Goal: Task Accomplishment & Management: Use online tool/utility

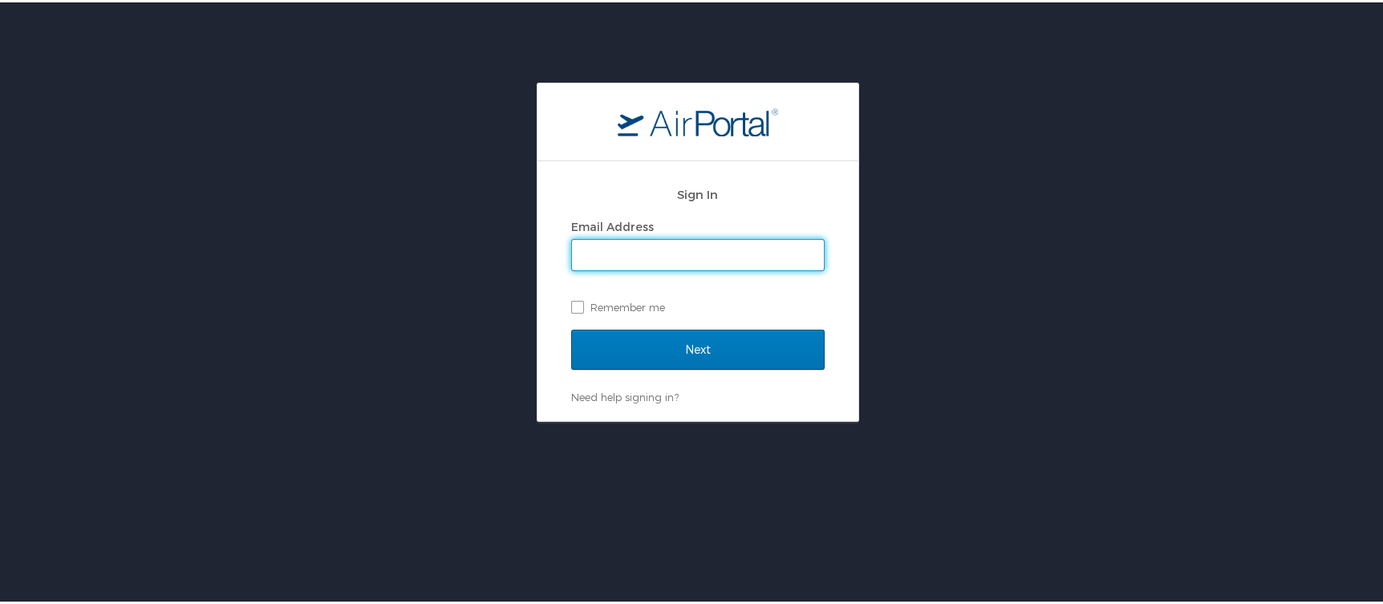
type input "cheryl.piro@cbtravel.com"
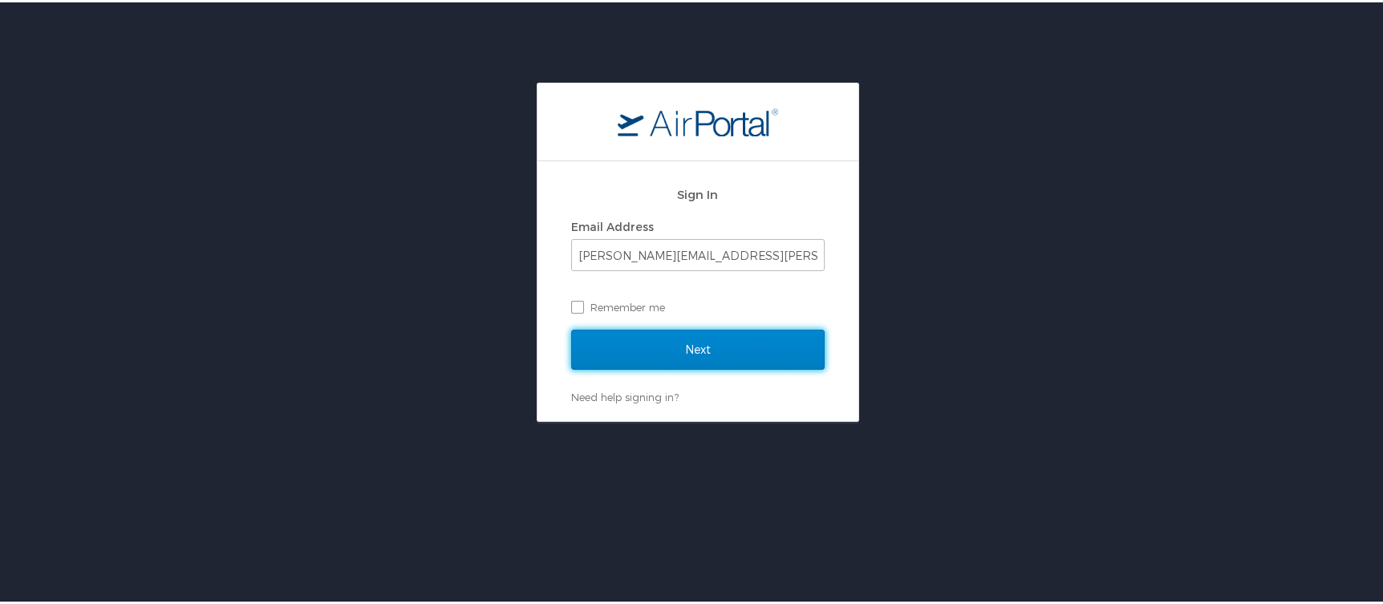
click at [689, 348] on input "Next" at bounding box center [697, 347] width 253 height 40
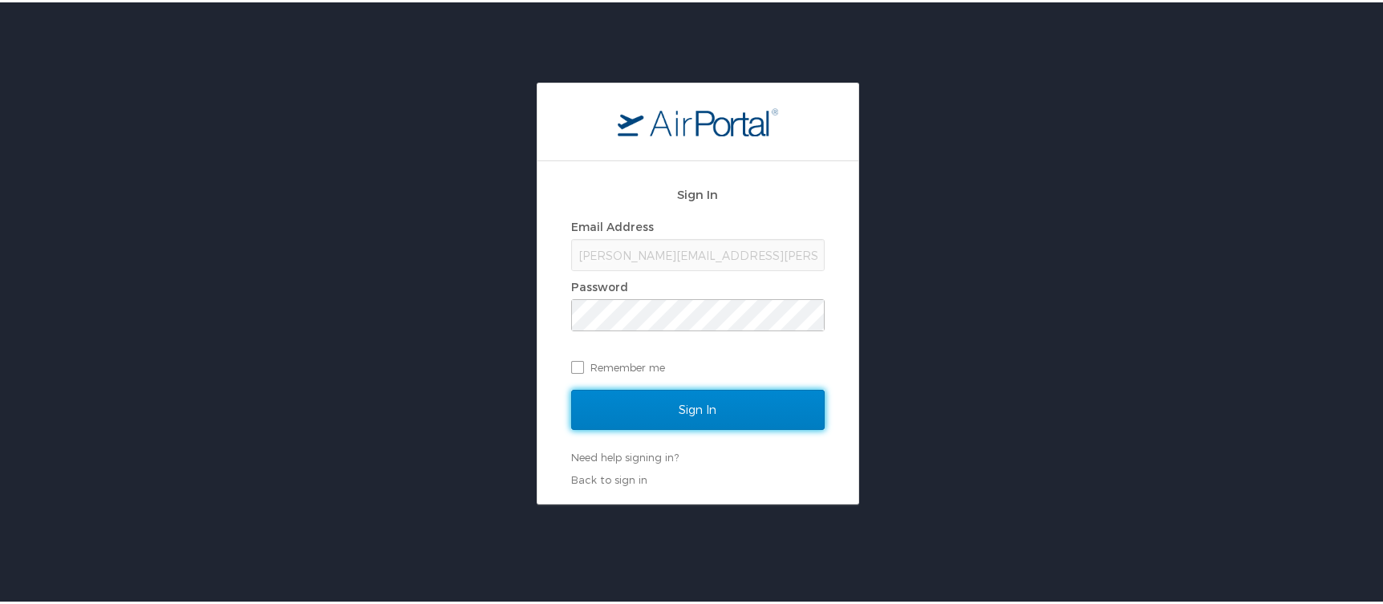
click at [703, 420] on input "Sign In" at bounding box center [697, 407] width 253 height 40
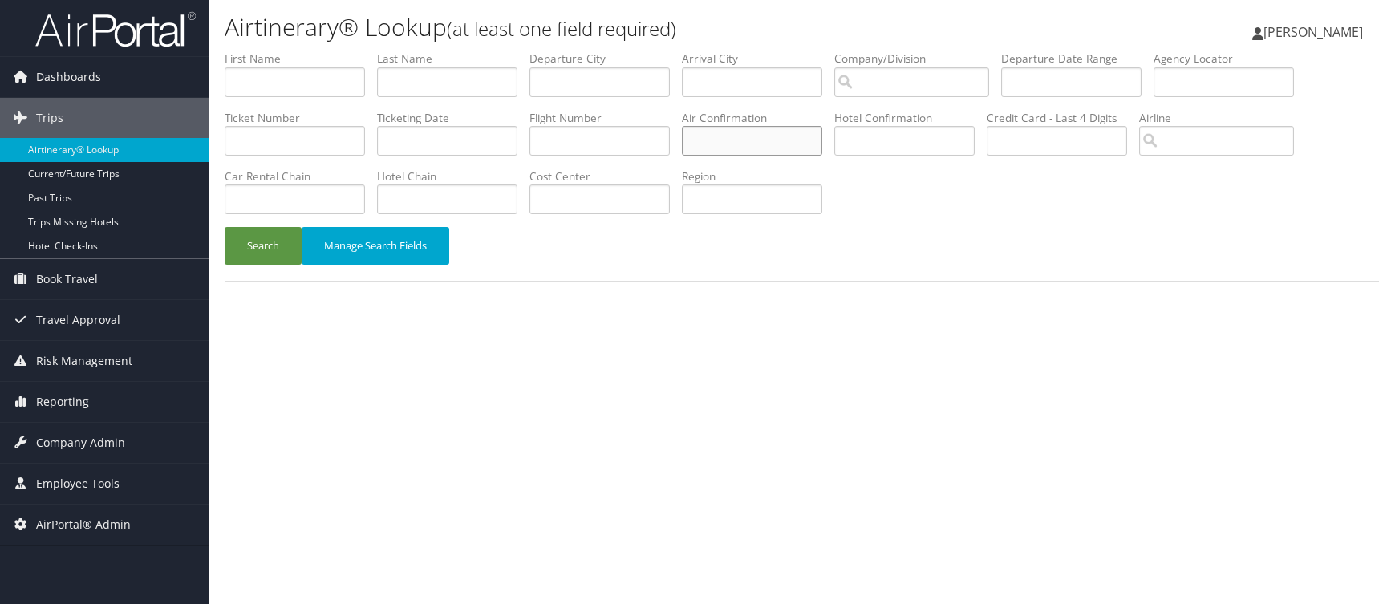
click at [682, 126] on input "text" at bounding box center [752, 141] width 140 height 30
type input "wszaid"
click at [225, 227] on button "Search" at bounding box center [263, 246] width 77 height 38
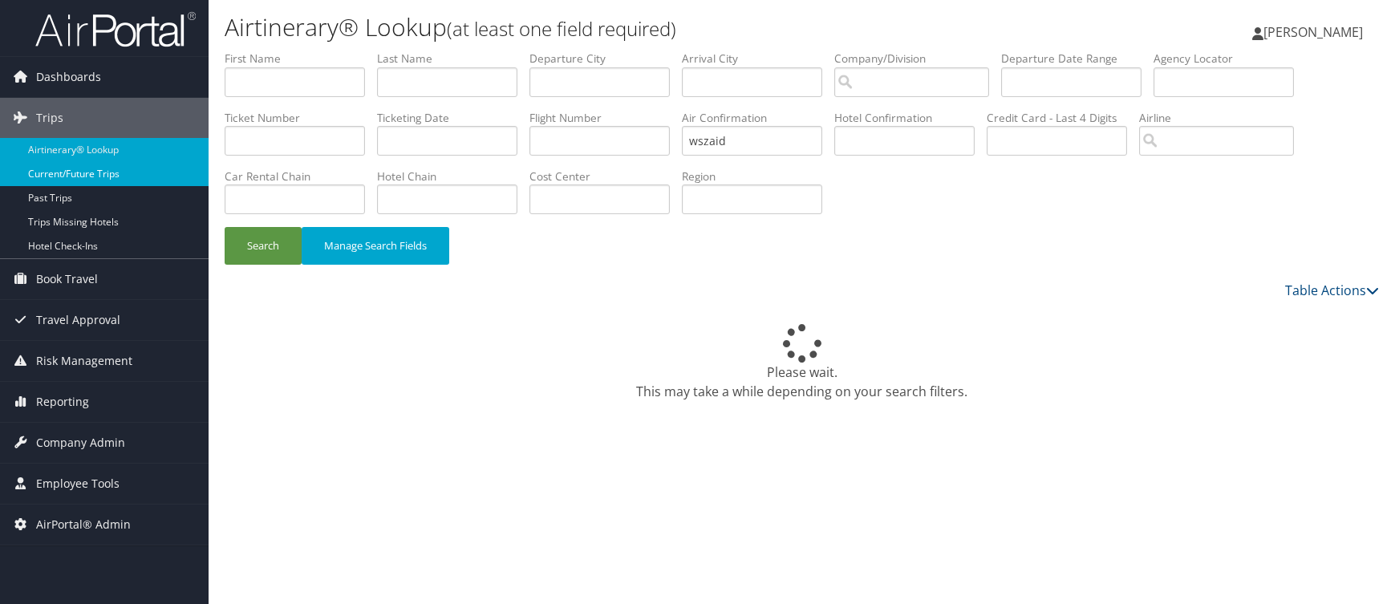
click at [55, 173] on link "Current/Future Trips" at bounding box center [104, 174] width 209 height 24
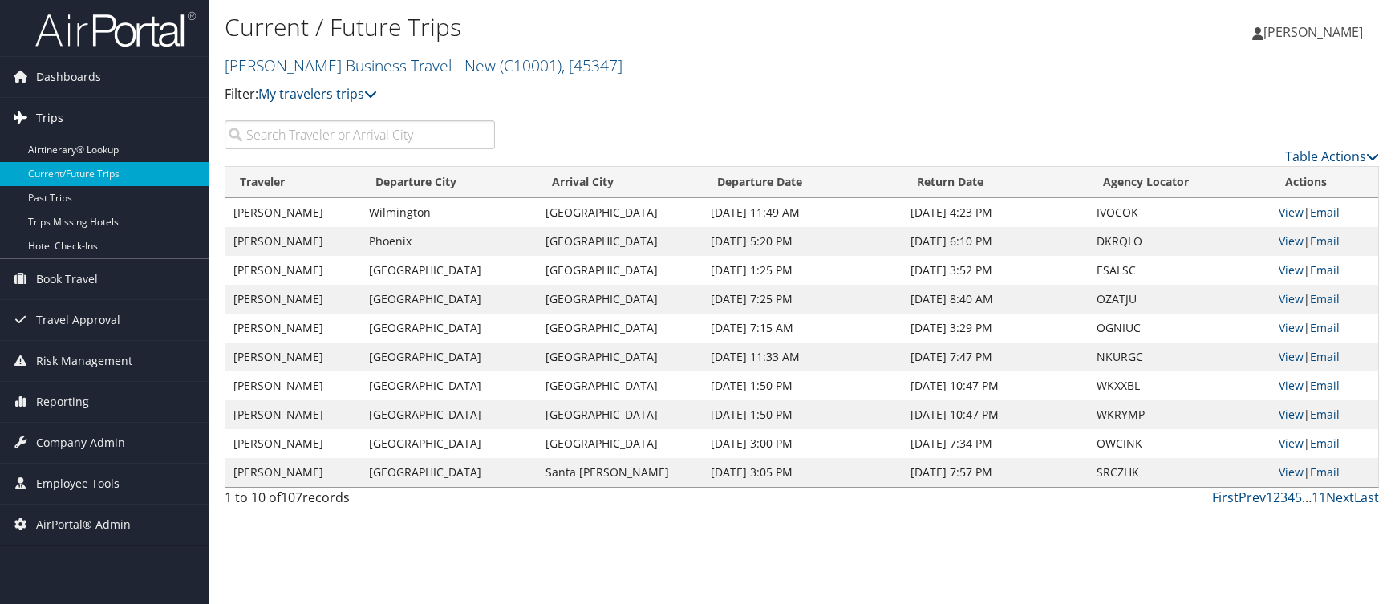
click at [65, 118] on link "Trips" at bounding box center [104, 118] width 209 height 40
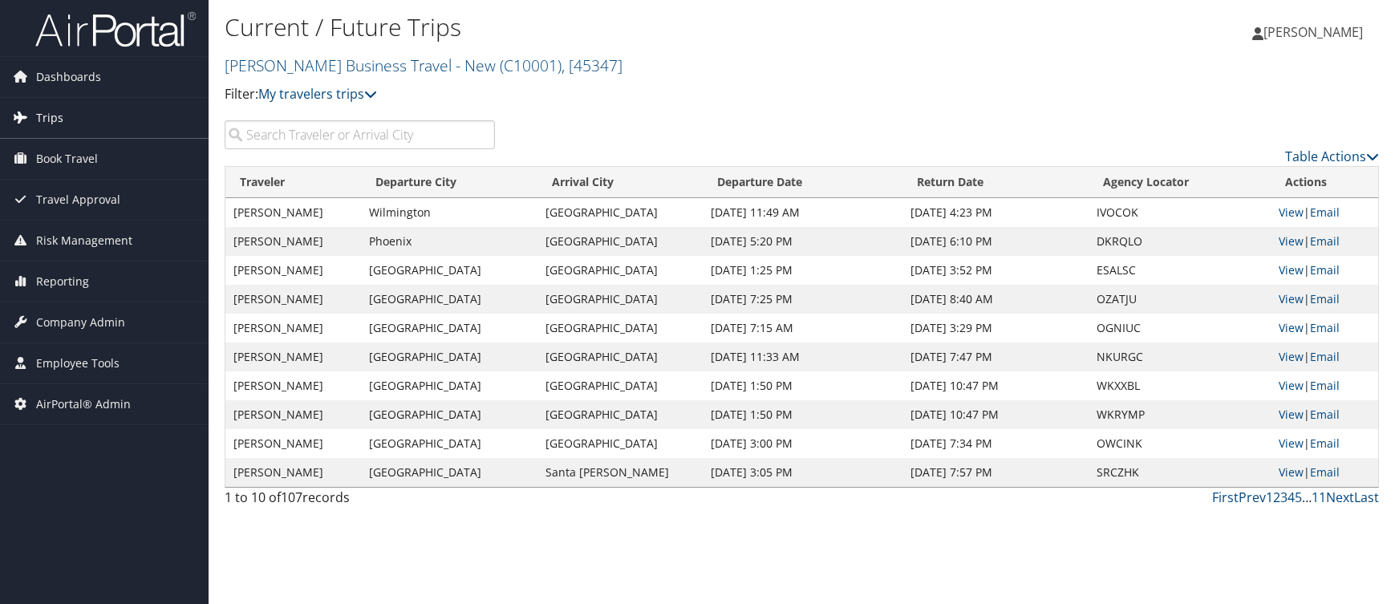
click at [71, 125] on link "Trips" at bounding box center [104, 118] width 209 height 40
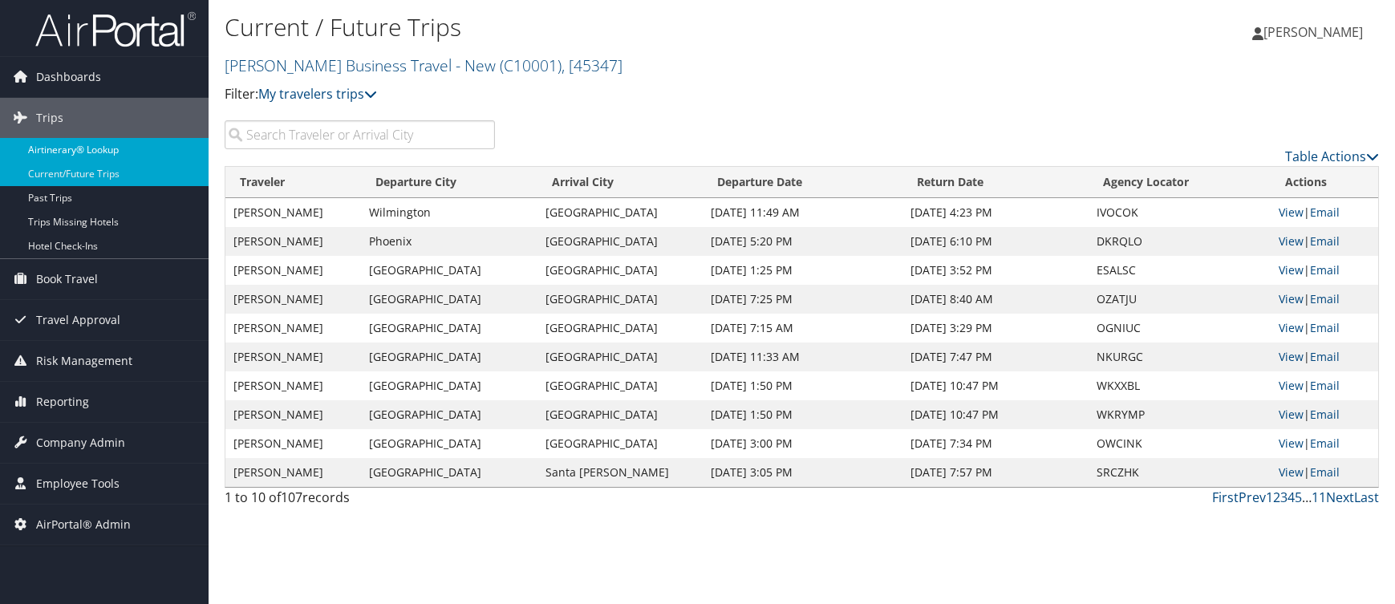
click at [55, 147] on link "Airtinerary® Lookup" at bounding box center [104, 150] width 209 height 24
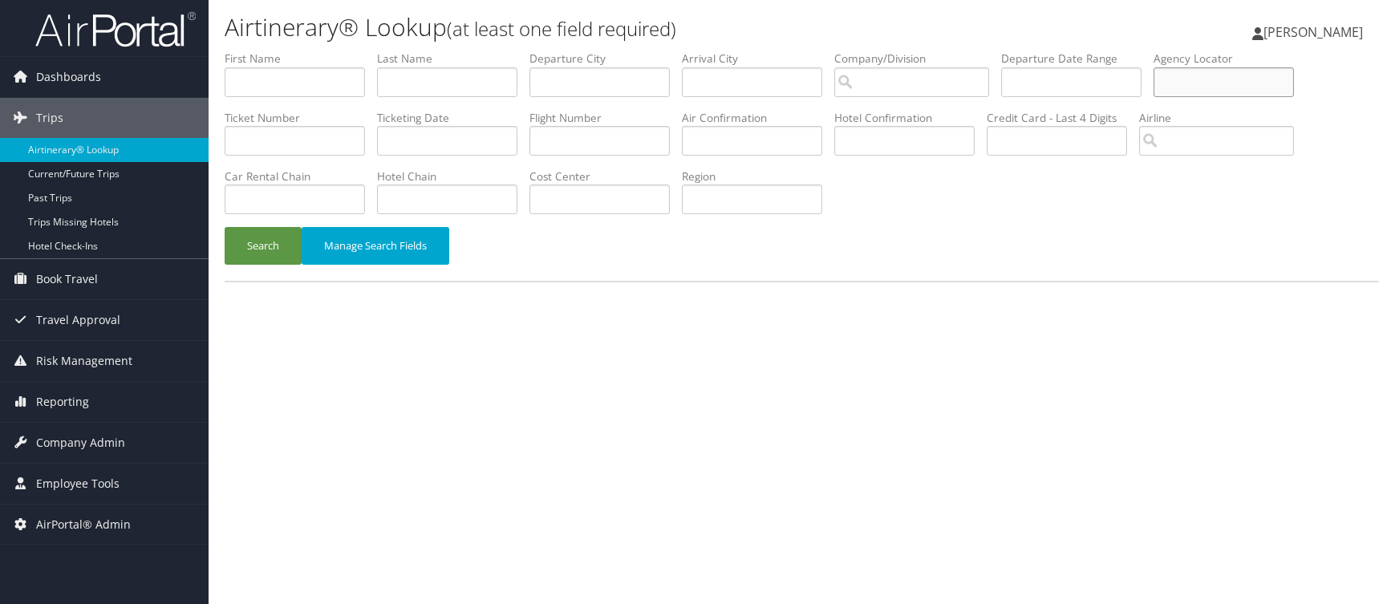
click at [1153, 67] on input "text" at bounding box center [1223, 82] width 140 height 30
click at [225, 227] on button "Search" at bounding box center [263, 246] width 77 height 38
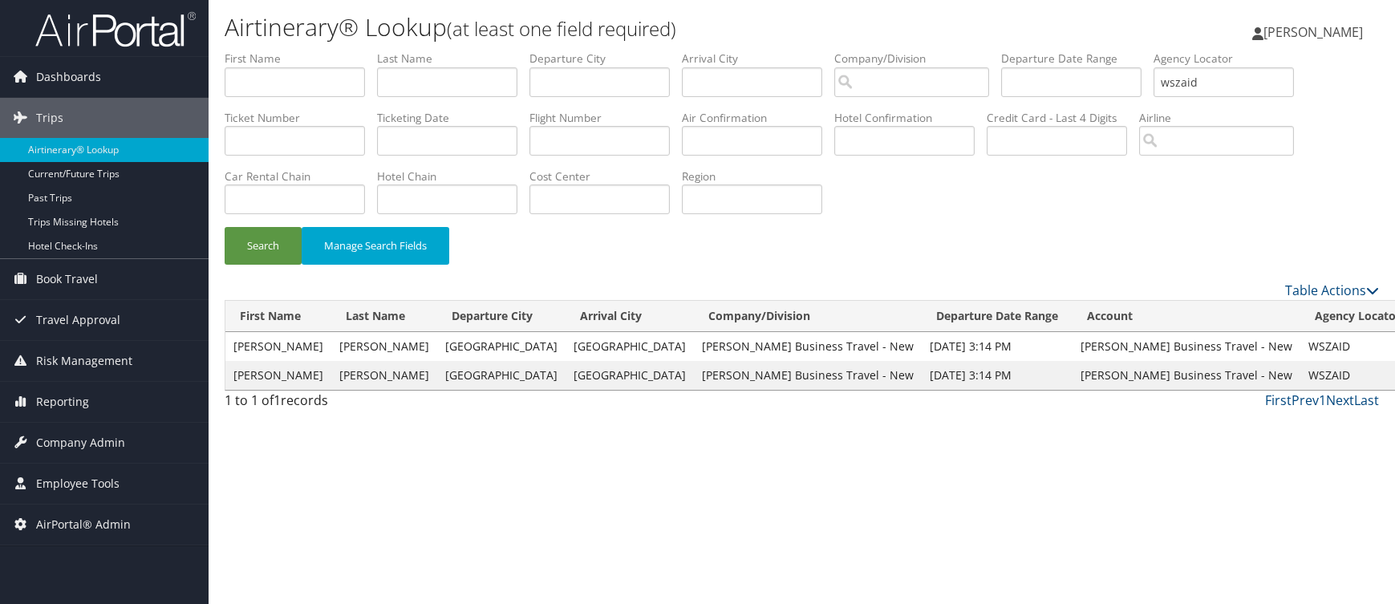
drag, startPoint x: 1010, startPoint y: 71, endPoint x: 849, endPoint y: 71, distance: 161.2
click at [849, 51] on ul "First Name Last Name Departure City Arrival City Company/Division Airport/City …" at bounding box center [802, 51] width 1154 height 0
click at [225, 227] on button "Search" at bounding box center [263, 246] width 77 height 38
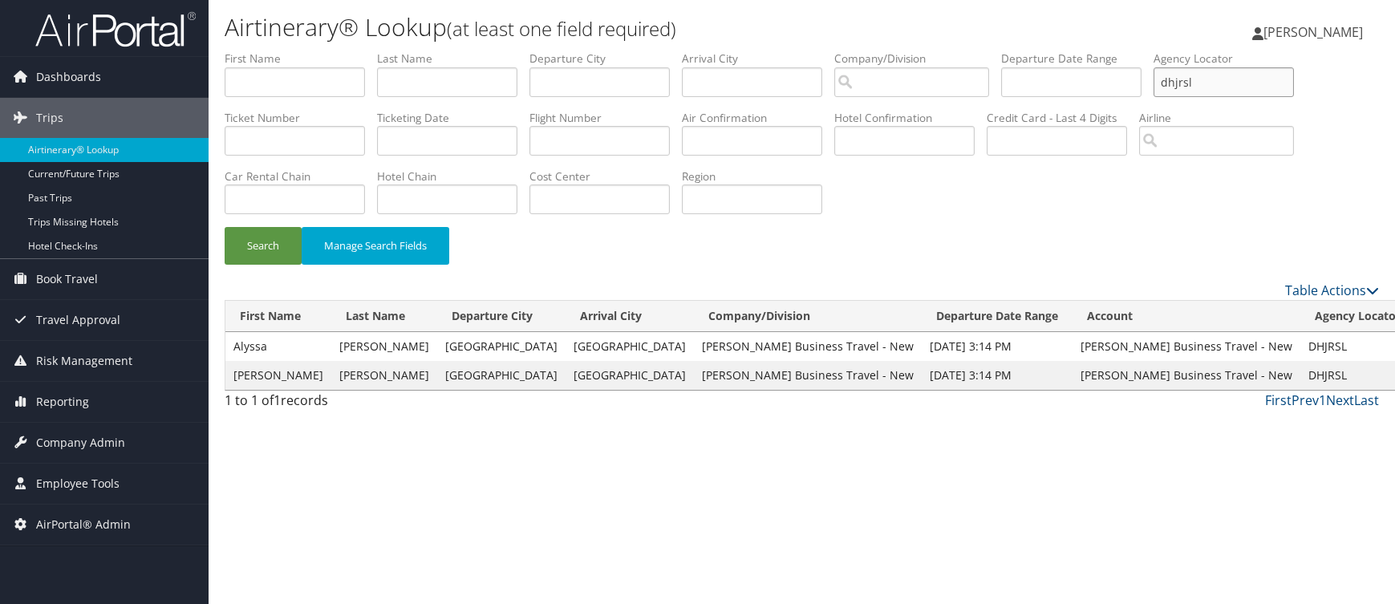
drag, startPoint x: 1040, startPoint y: 69, endPoint x: 846, endPoint y: 71, distance: 194.1
click at [868, 51] on ul "First Name Last Name Departure City Arrival City Company/Division Airport/City …" at bounding box center [802, 51] width 1154 height 0
click at [225, 227] on button "Search" at bounding box center [263, 246] width 77 height 38
drag, startPoint x: 1017, startPoint y: 68, endPoint x: 846, endPoint y: 69, distance: 170.9
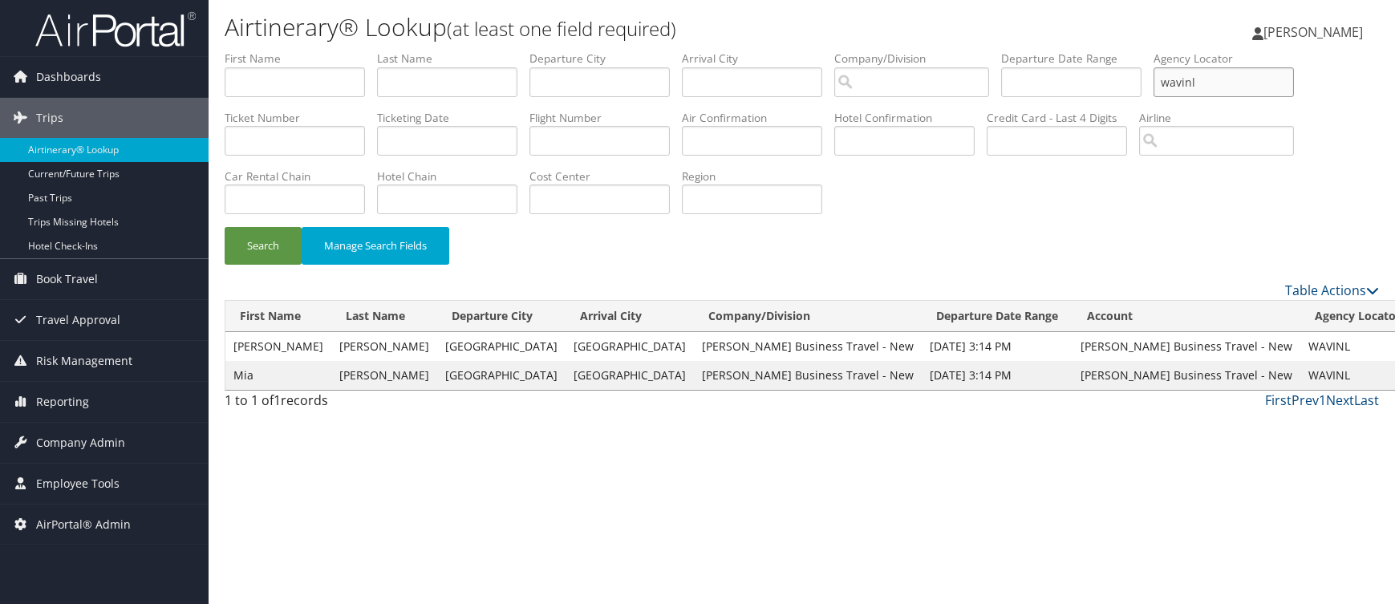
click at [846, 51] on ul "First Name Last Name Departure City Arrival City Company/Division Airport/City …" at bounding box center [802, 51] width 1154 height 0
click at [261, 227] on button "Search" at bounding box center [263, 246] width 77 height 38
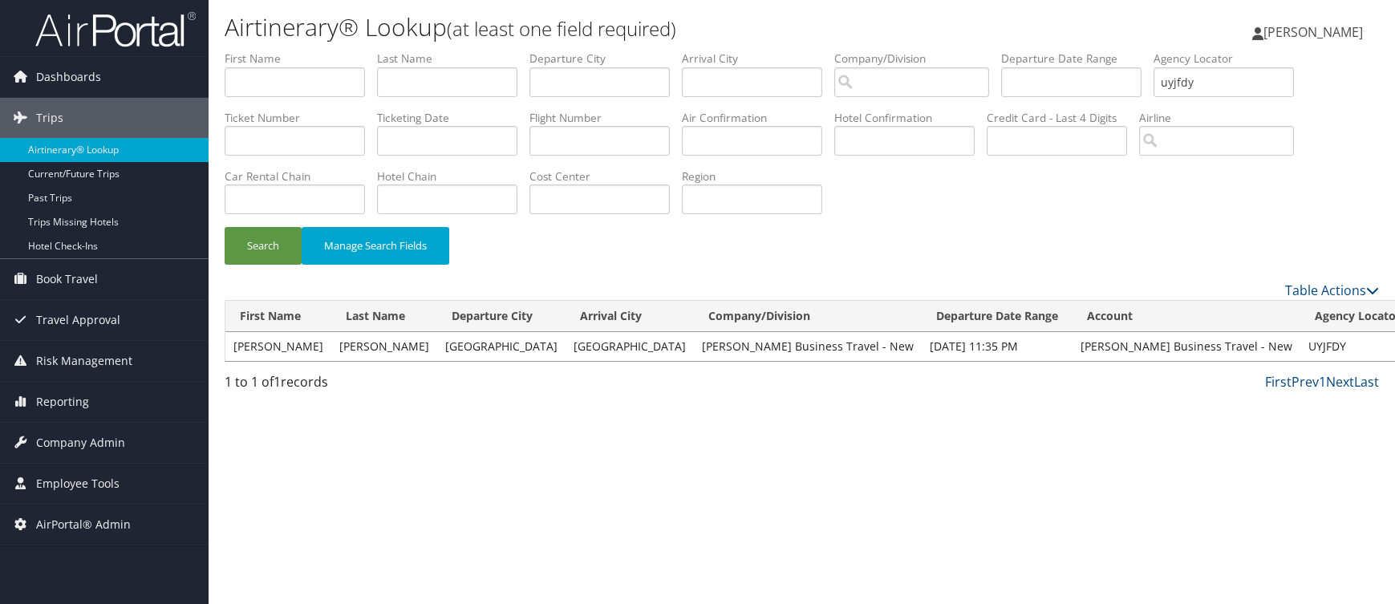
drag, startPoint x: 1047, startPoint y: 66, endPoint x: 813, endPoint y: 64, distance: 234.2
click at [813, 51] on ul "First Name Last Name Departure City Arrival City Company/Division Airport/City …" at bounding box center [802, 51] width 1154 height 0
click at [225, 227] on button "Search" at bounding box center [263, 246] width 77 height 38
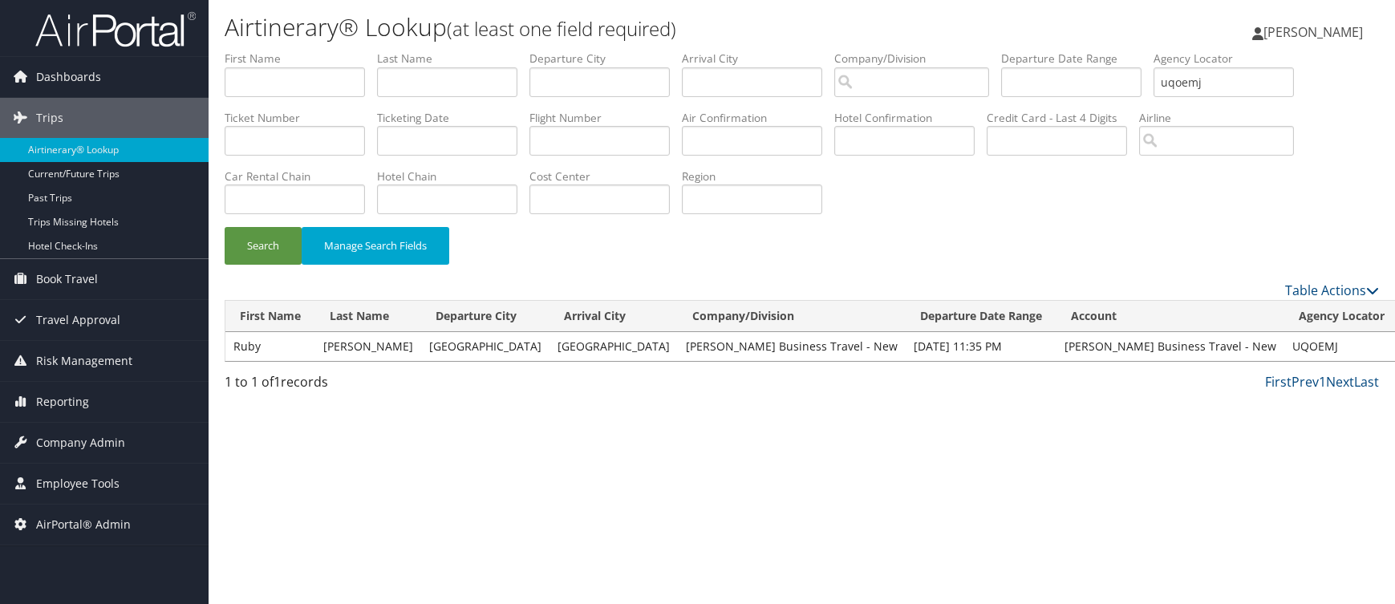
drag, startPoint x: 1024, startPoint y: 59, endPoint x: 641, endPoint y: 63, distance: 383.4
click at [641, 51] on ul "First Name Last Name Departure City Arrival City Company/Division Airport/City …" at bounding box center [802, 51] width 1154 height 0
click at [225, 227] on button "Search" at bounding box center [263, 246] width 77 height 38
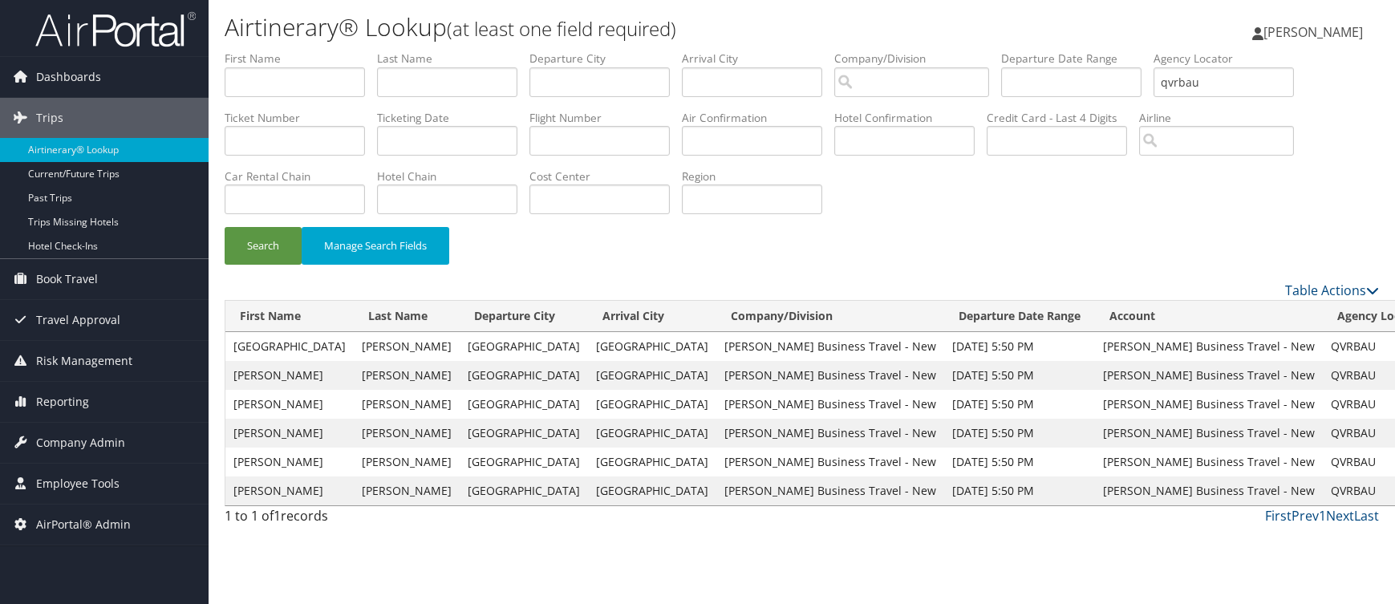
drag, startPoint x: 1025, startPoint y: 58, endPoint x: 873, endPoint y: 54, distance: 151.7
click at [873, 51] on ul "First Name Last Name Departure City Arrival City Company/Division Airport/City …" at bounding box center [802, 51] width 1154 height 0
type input "jswdrn"
click at [225, 227] on button "Search" at bounding box center [263, 246] width 77 height 38
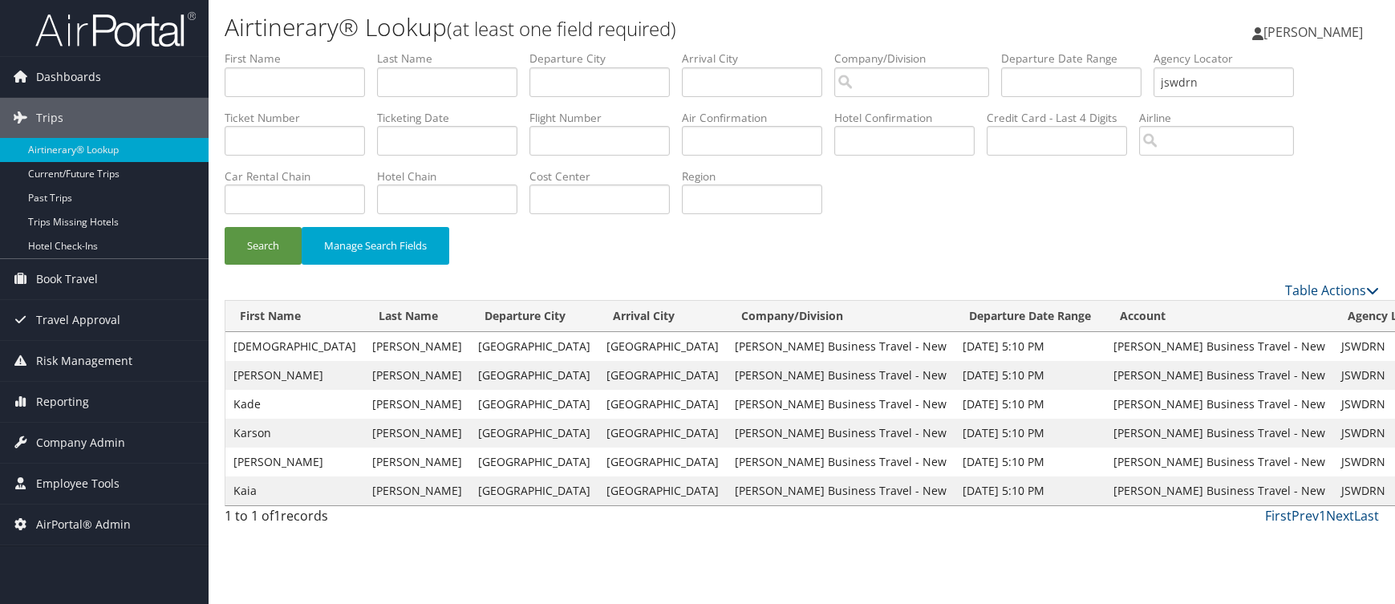
click at [87, 480] on span "Employee Tools" at bounding box center [77, 484] width 83 height 40
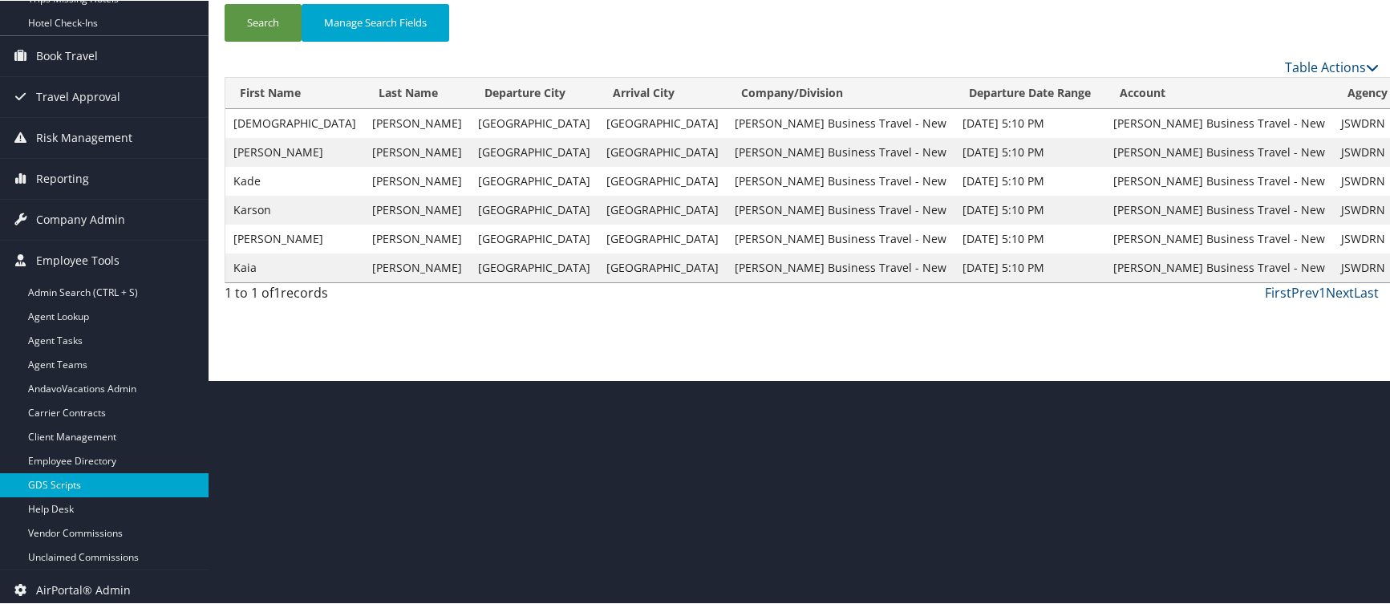
scroll to position [230, 0]
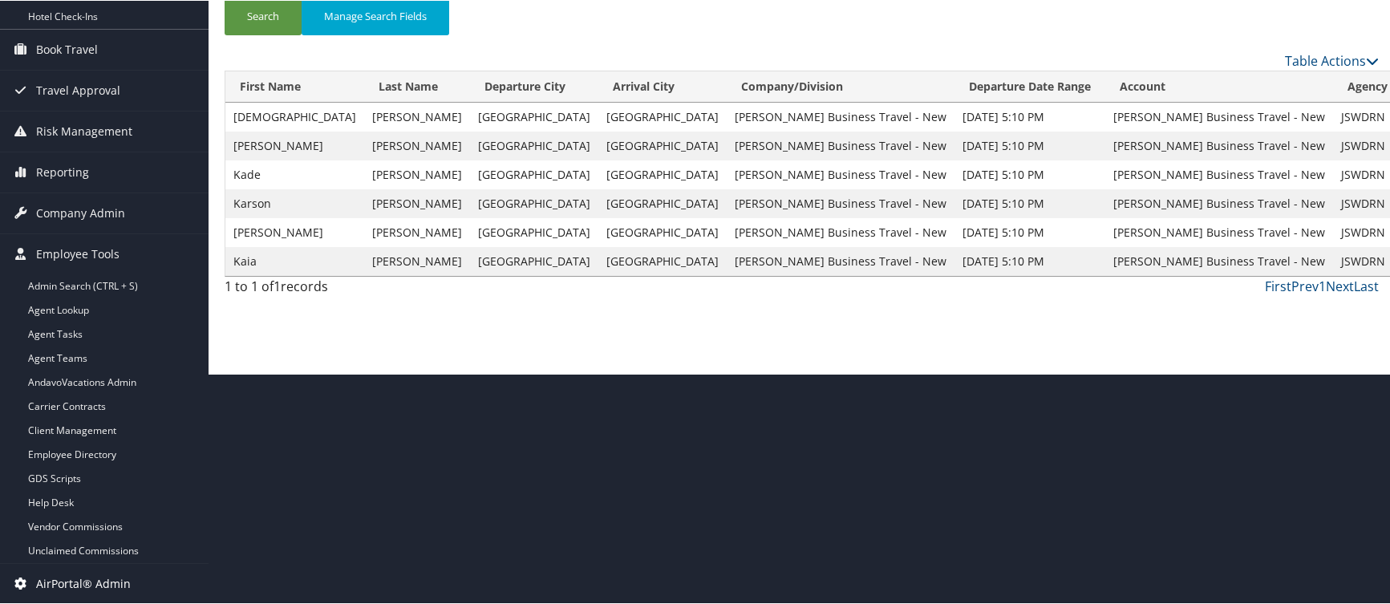
click at [99, 587] on span "AirPortal® Admin" at bounding box center [83, 583] width 95 height 40
click at [95, 580] on span "AirPortal® Admin" at bounding box center [83, 583] width 95 height 40
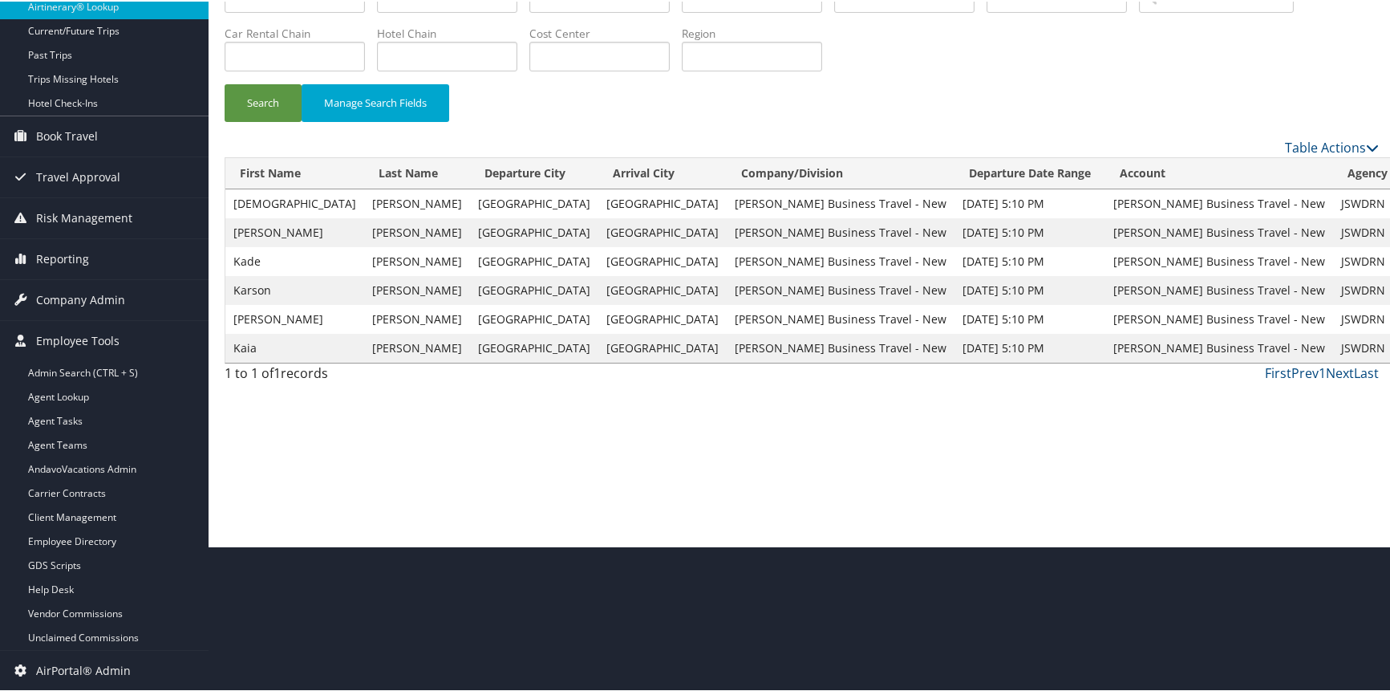
scroll to position [144, 0]
click at [111, 603] on span "AirPortal® Admin" at bounding box center [83, 670] width 95 height 40
click at [99, 294] on span "Company Admin" at bounding box center [80, 299] width 89 height 40
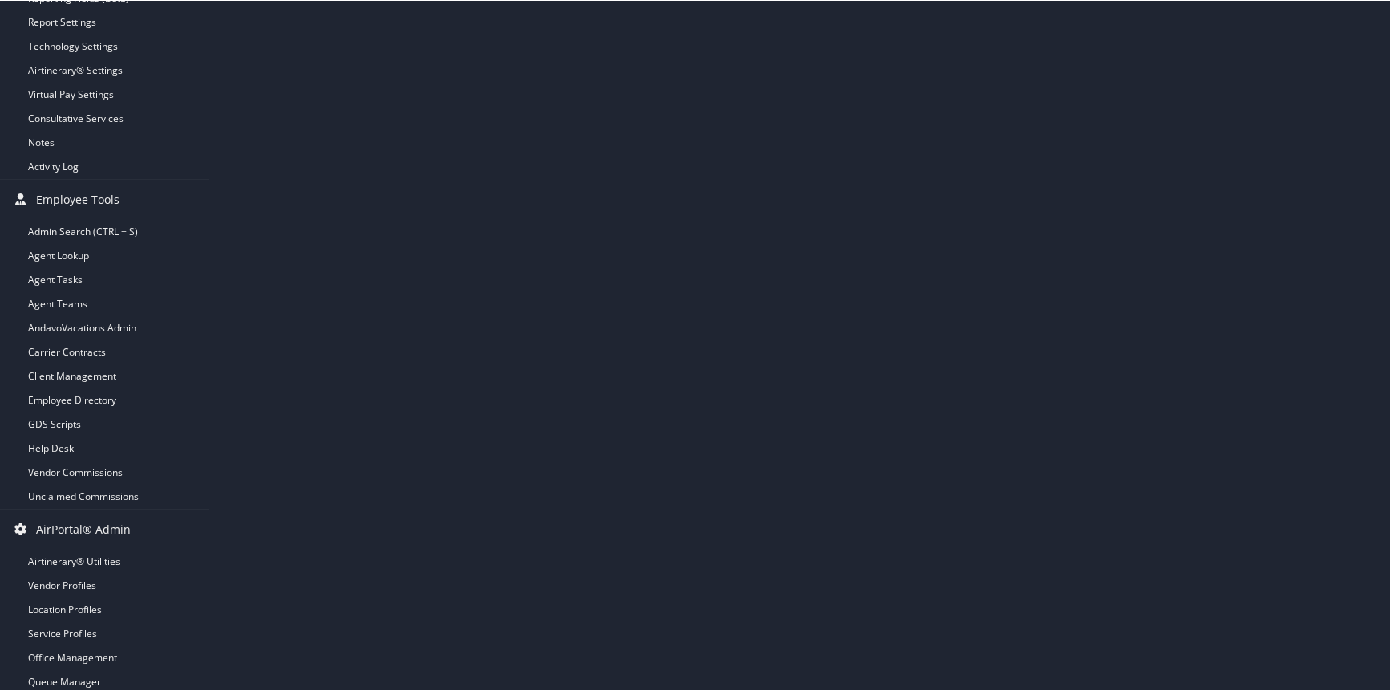
scroll to position [721, 0]
click at [102, 561] on link "Airtinerary® Utilities" at bounding box center [104, 557] width 209 height 24
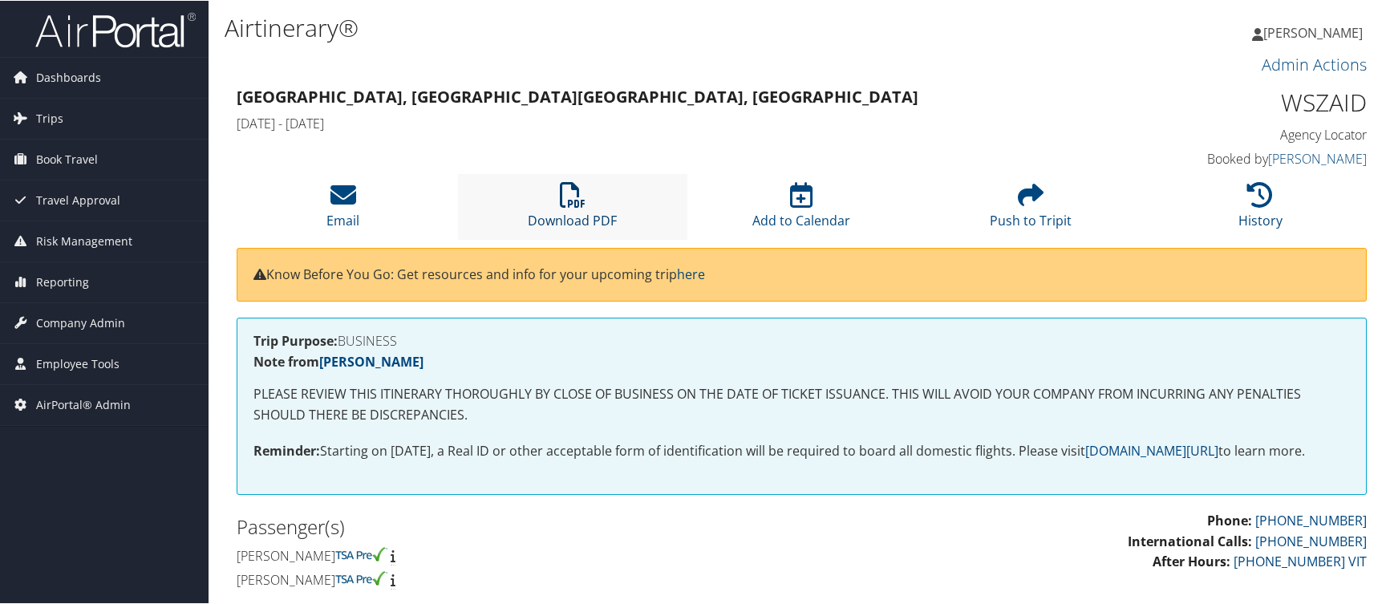
click at [557, 190] on link "Download PDF" at bounding box center [572, 209] width 89 height 39
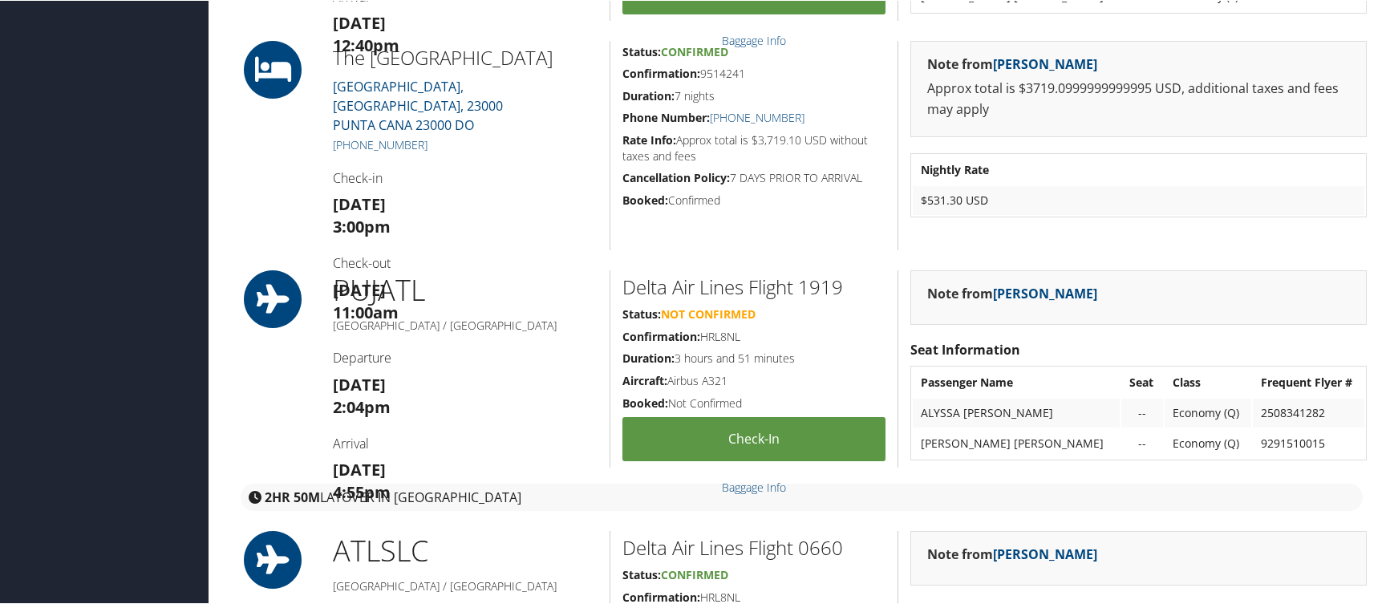
scroll to position [1203, 0]
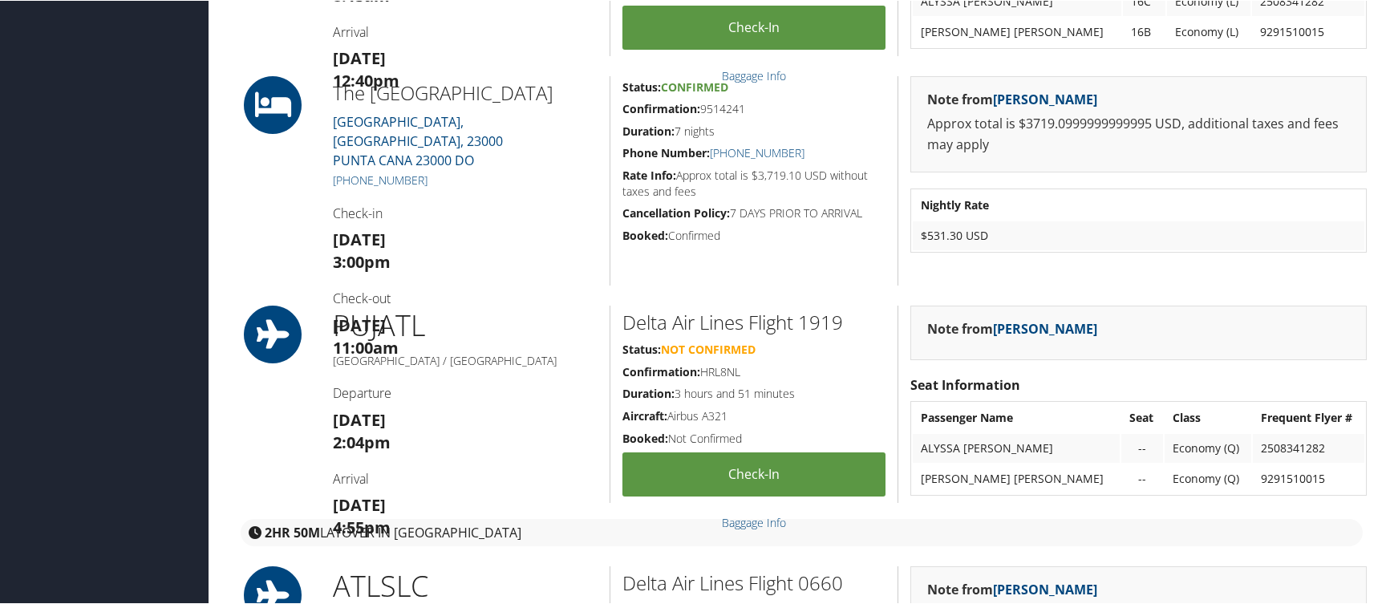
click at [881, 502] on div "2HR 50M layover in [GEOGRAPHIC_DATA]" at bounding box center [802, 523] width 1154 height 43
click at [549, 352] on h5 "[GEOGRAPHIC_DATA] / [GEOGRAPHIC_DATA]" at bounding box center [465, 360] width 265 height 16
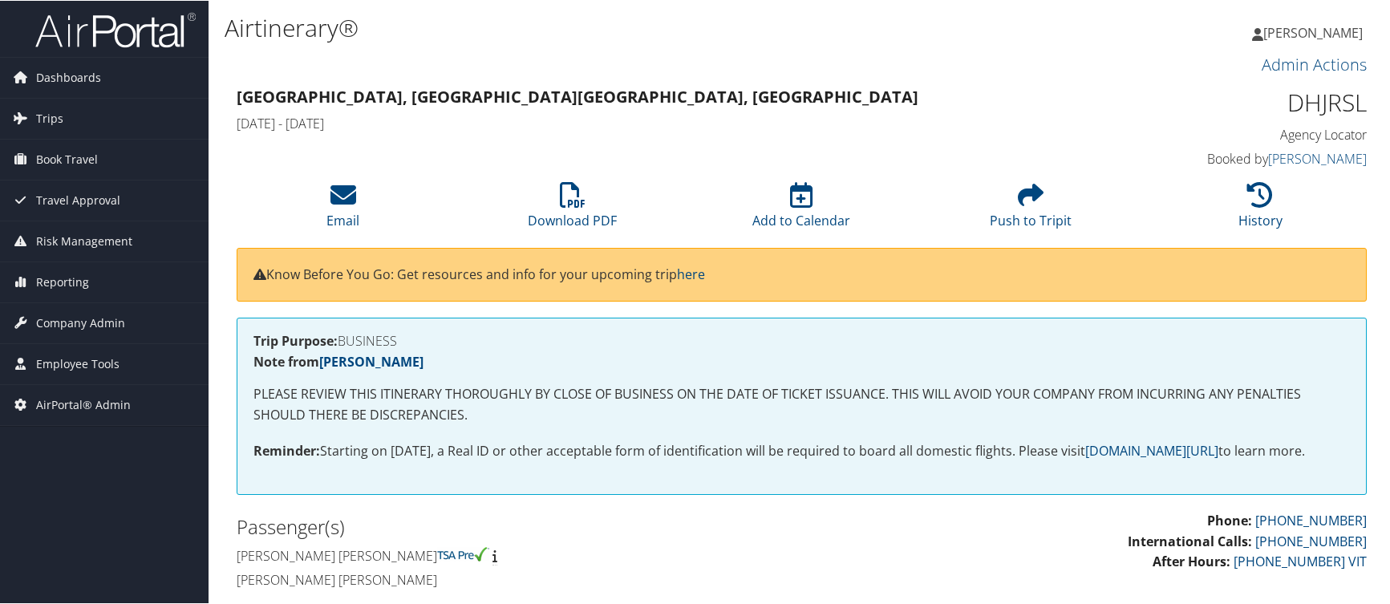
scroll to position [0, 0]
click at [572, 181] on icon at bounding box center [573, 194] width 26 height 26
click at [558, 173] on li "Download PDF" at bounding box center [572, 205] width 229 height 65
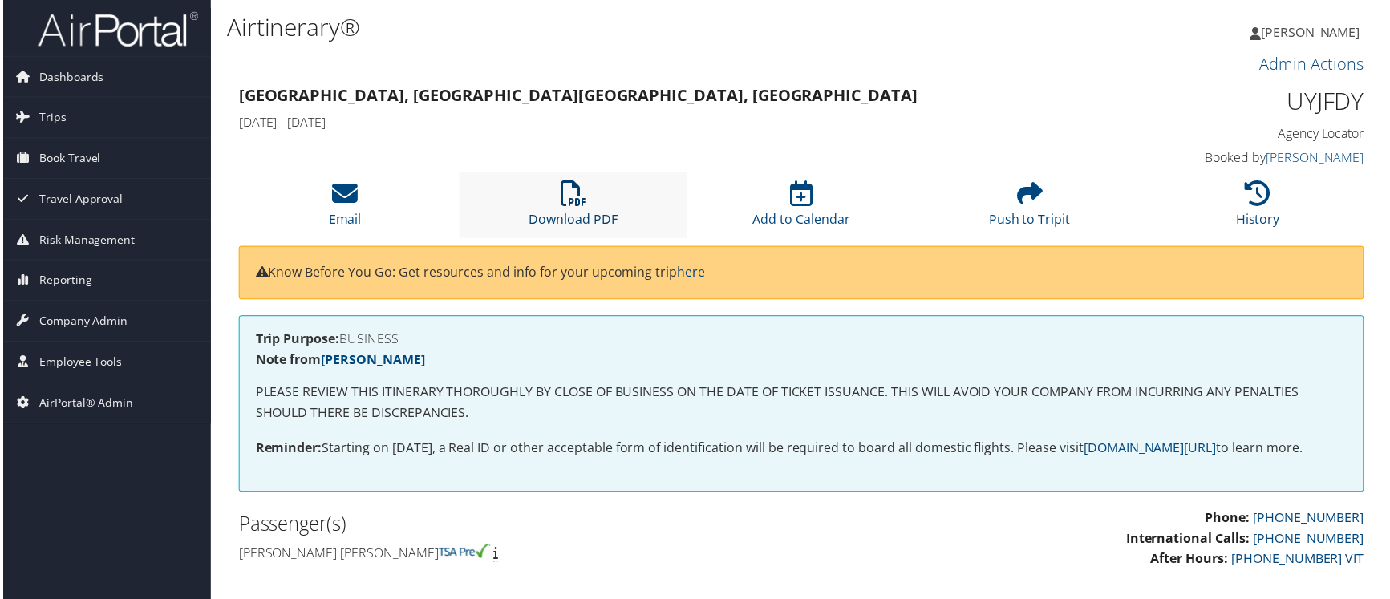
click at [569, 181] on icon at bounding box center [573, 194] width 26 height 26
click at [588, 190] on link "Download PDF" at bounding box center [572, 209] width 89 height 39
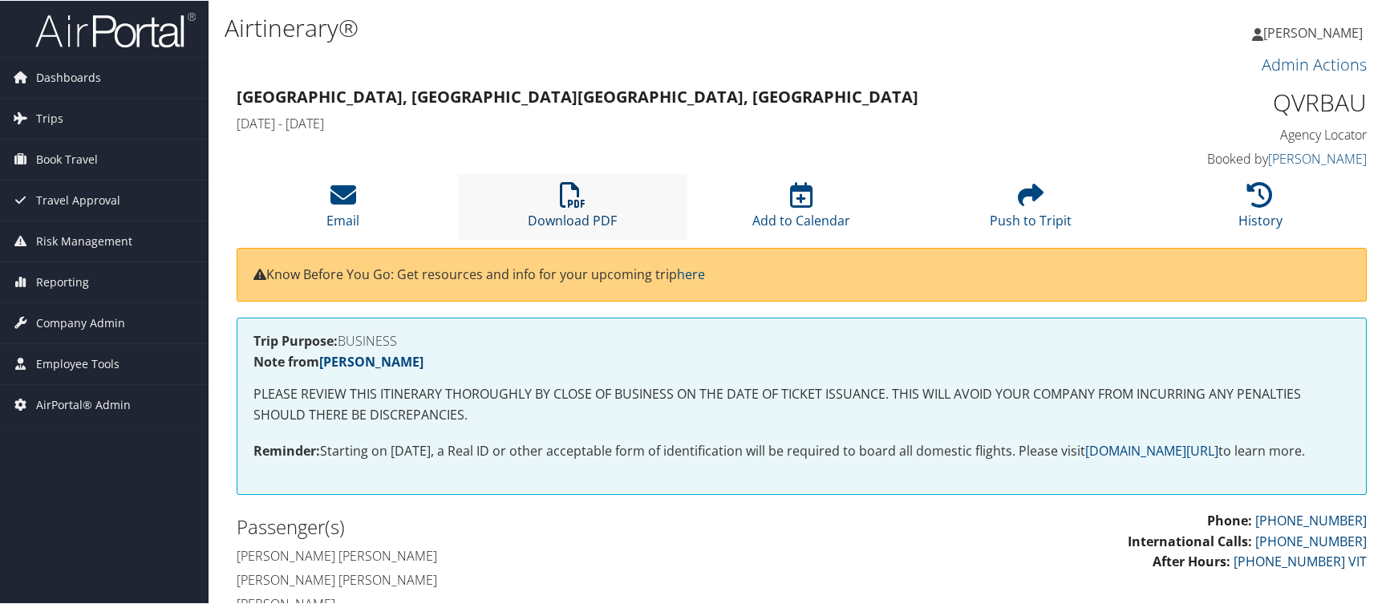
click at [569, 181] on icon at bounding box center [573, 194] width 26 height 26
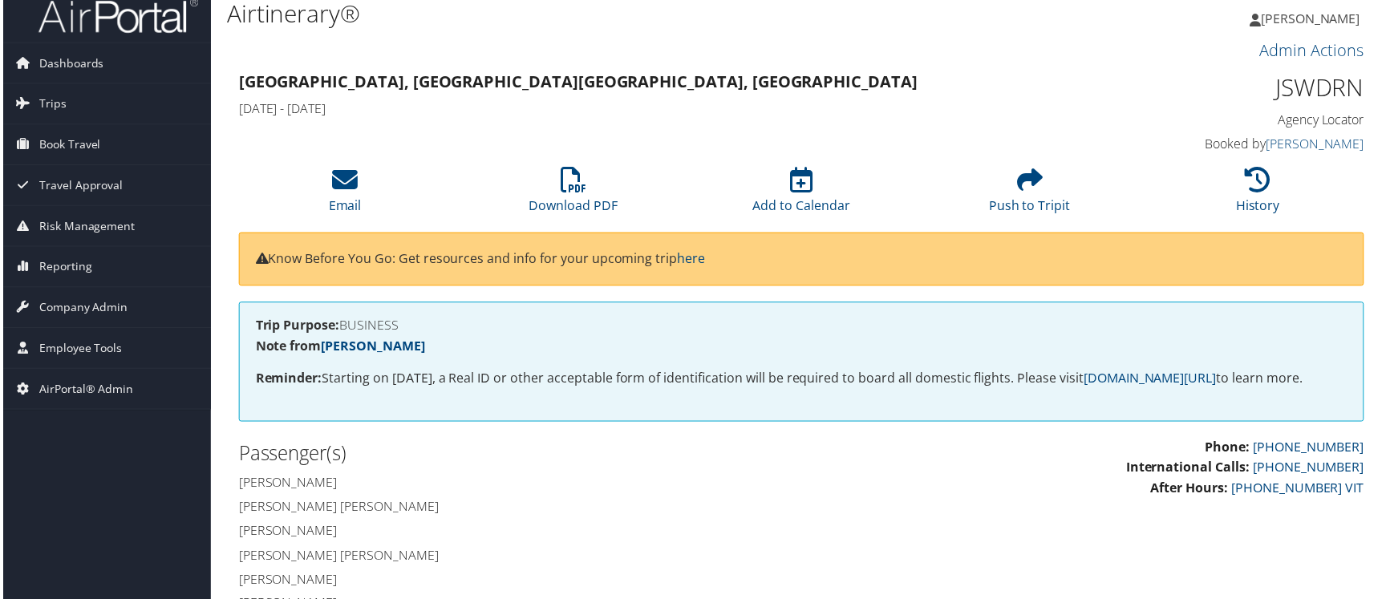
scroll to position [80, 0]
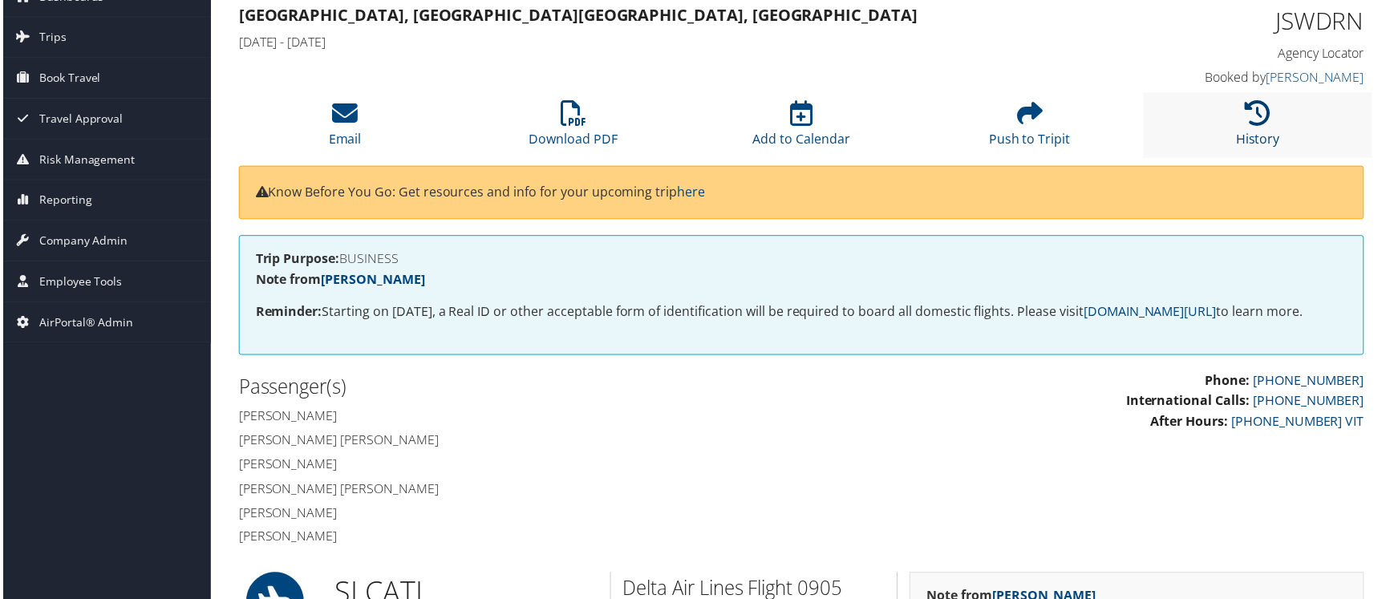
click at [1260, 101] on icon at bounding box center [1260, 114] width 26 height 26
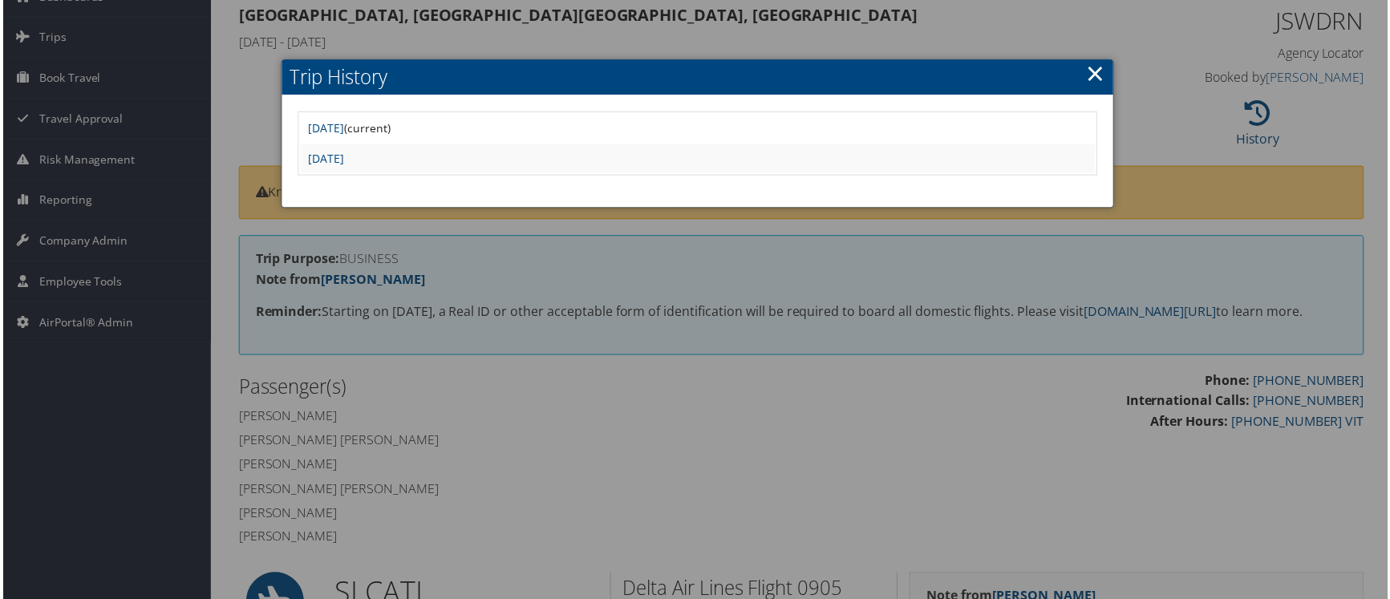
click at [1166, 61] on div at bounding box center [697, 302] width 1395 height 604
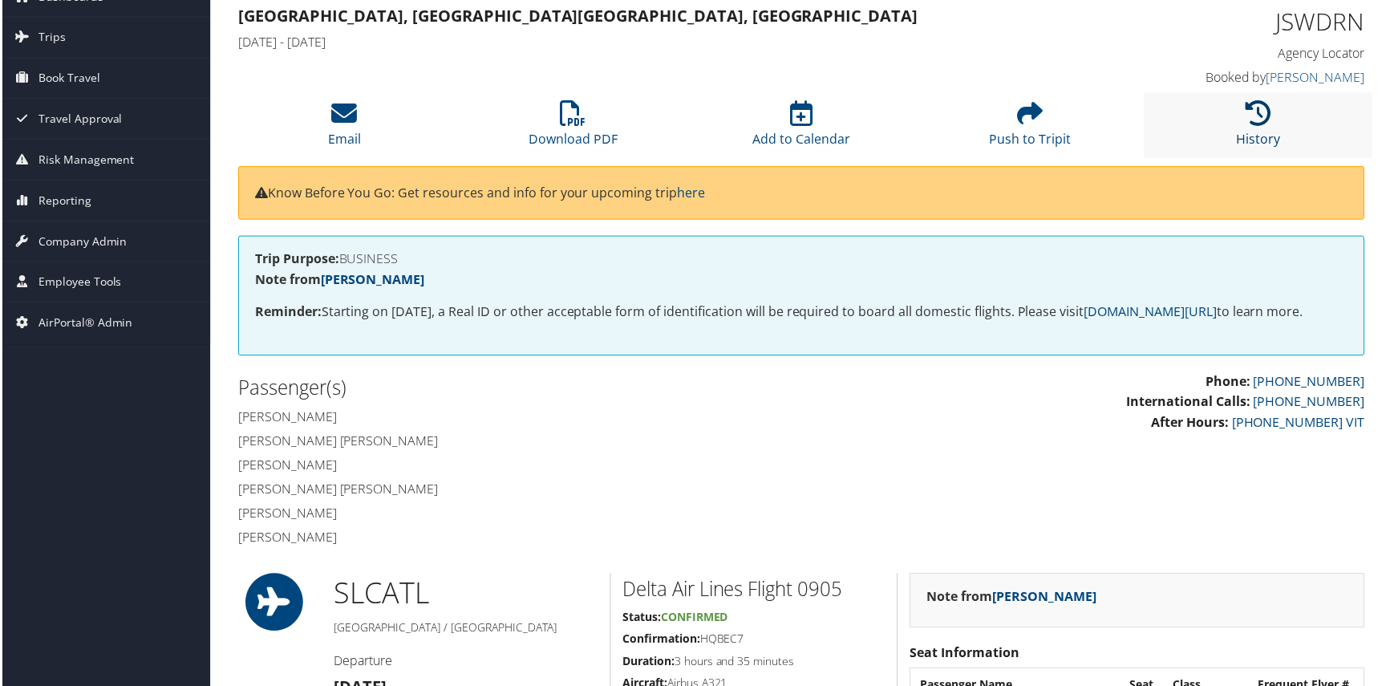
click at [1258, 110] on link "History" at bounding box center [1260, 129] width 44 height 39
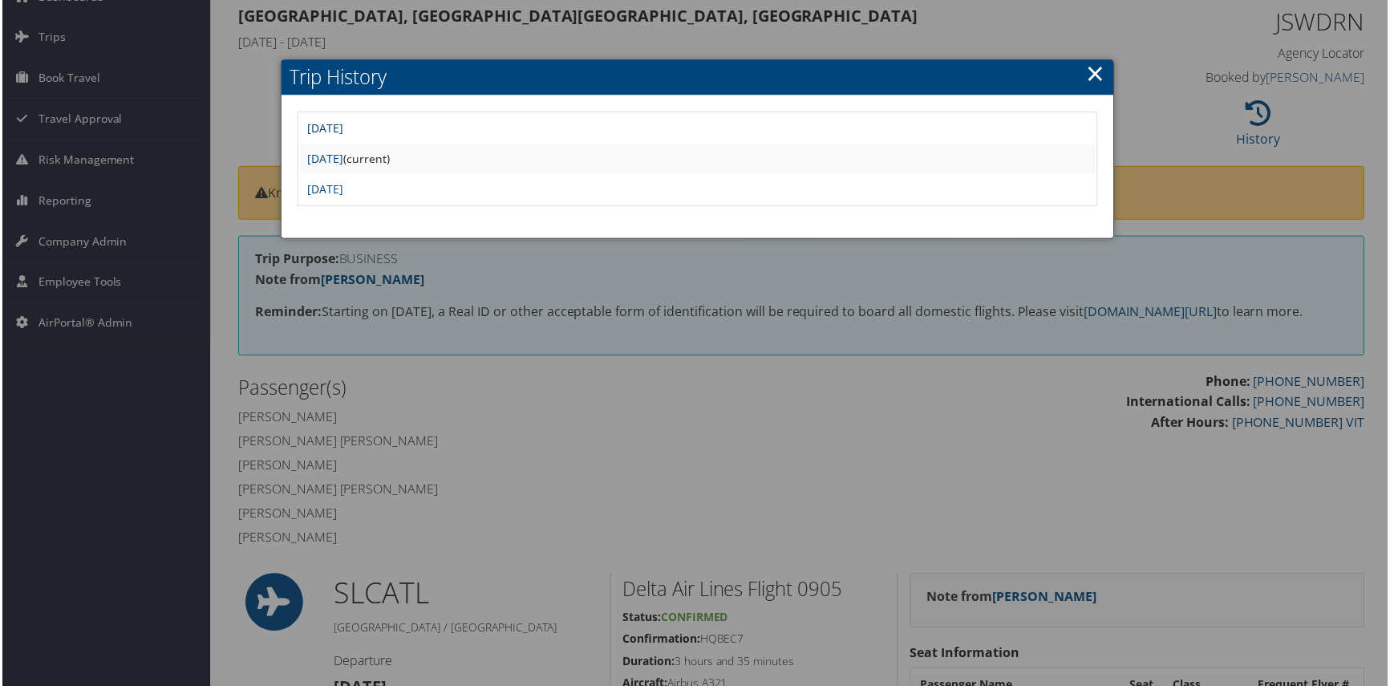
click at [342, 121] on link "Fri Oct 3 13:22:19 MDT 2025" at bounding box center [324, 128] width 36 height 15
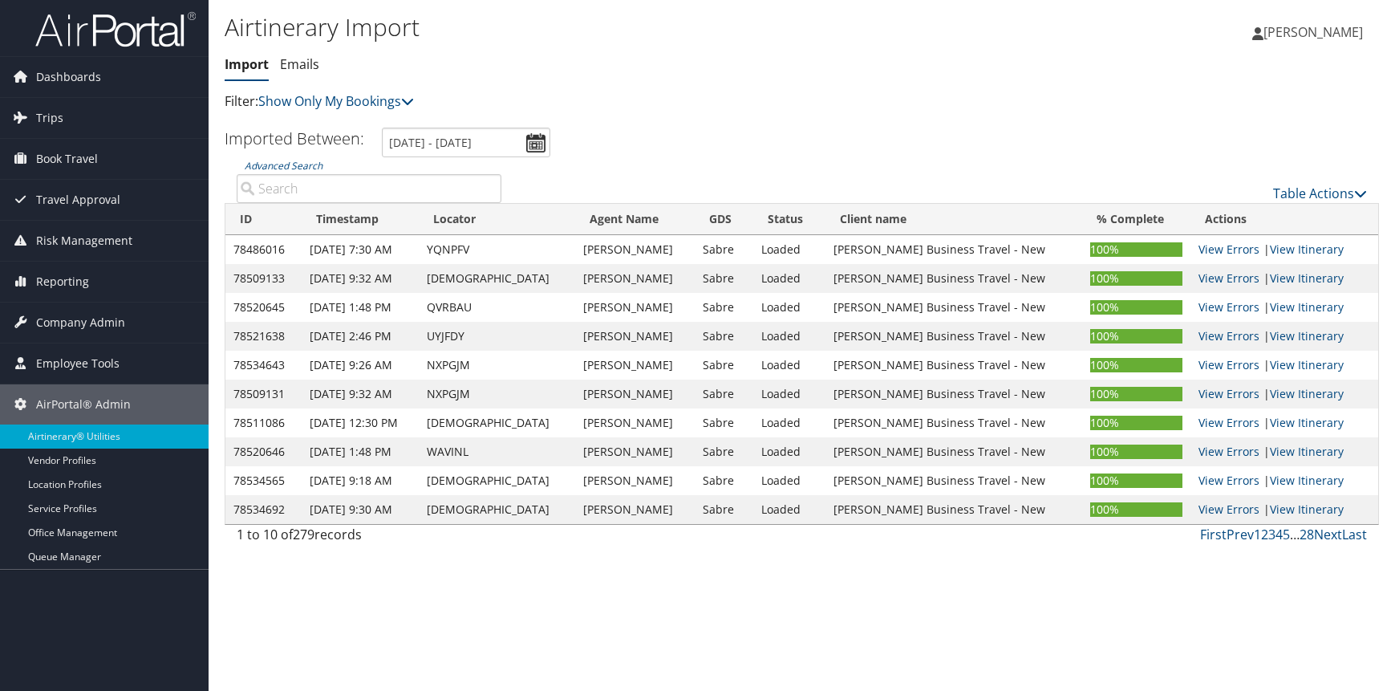
click at [355, 174] on input "Advanced Search" at bounding box center [369, 188] width 265 height 29
click at [343, 174] on input "Advanced Search" at bounding box center [369, 188] width 265 height 29
click at [364, 174] on input "Advanced Search" at bounding box center [369, 188] width 265 height 29
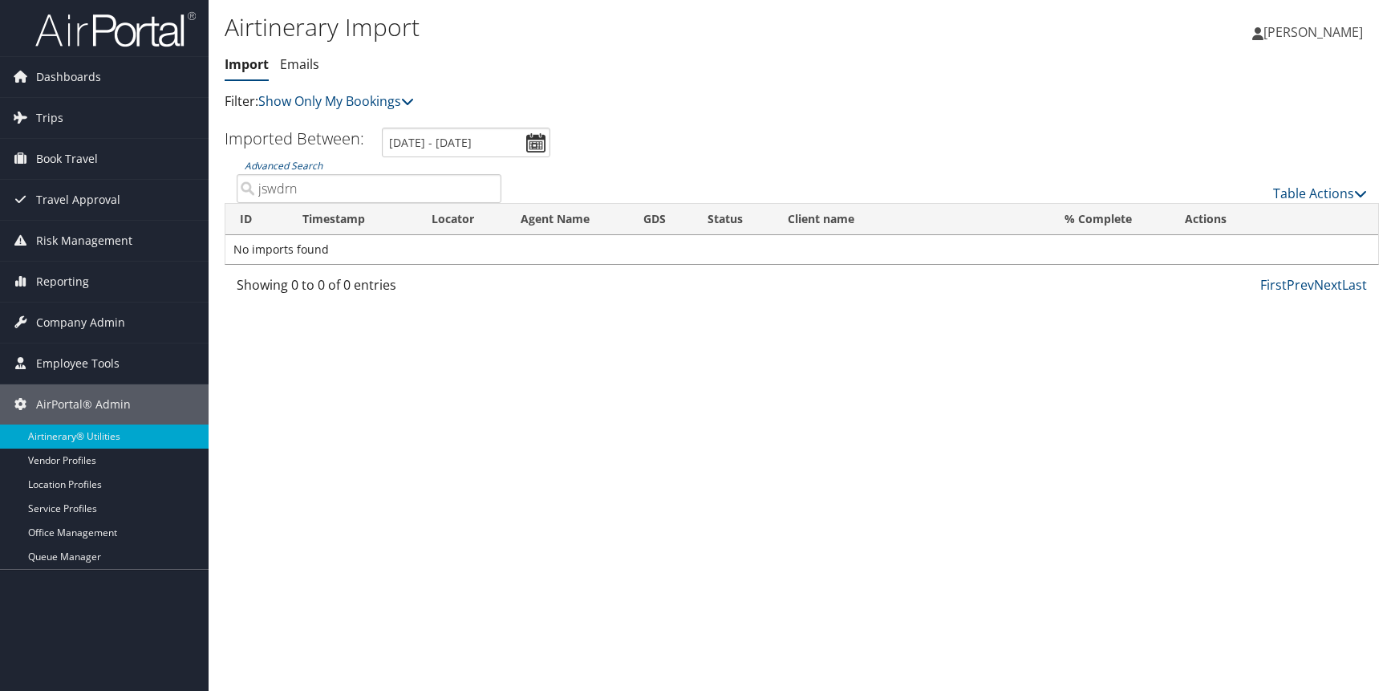
type input "jswdrn"
click at [348, 92] on link "Show Only My Bookings" at bounding box center [336, 101] width 156 height 18
click at [337, 104] on link "Show My TMC Bookings" at bounding box center [358, 105] width 211 height 27
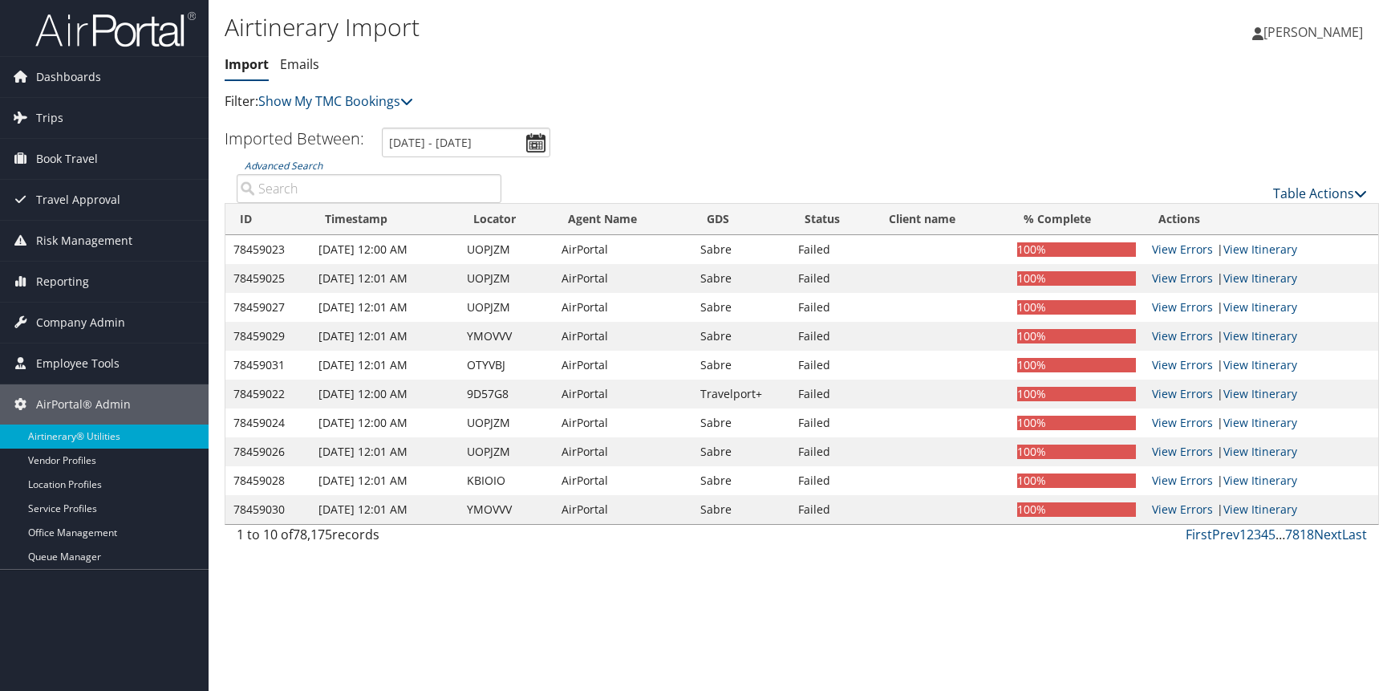
click at [1335, 184] on link "Table Actions" at bounding box center [1320, 193] width 94 height 18
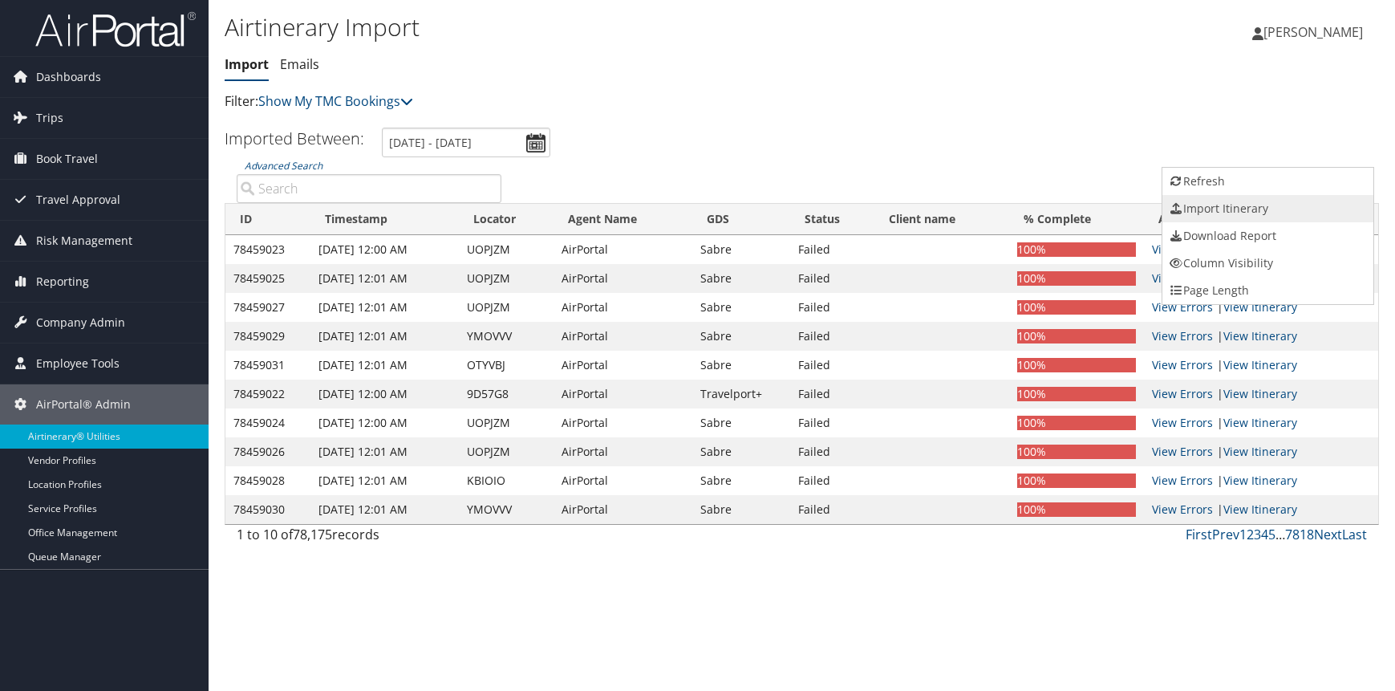
click at [1240, 196] on link "Import Itinerary" at bounding box center [1267, 208] width 211 height 27
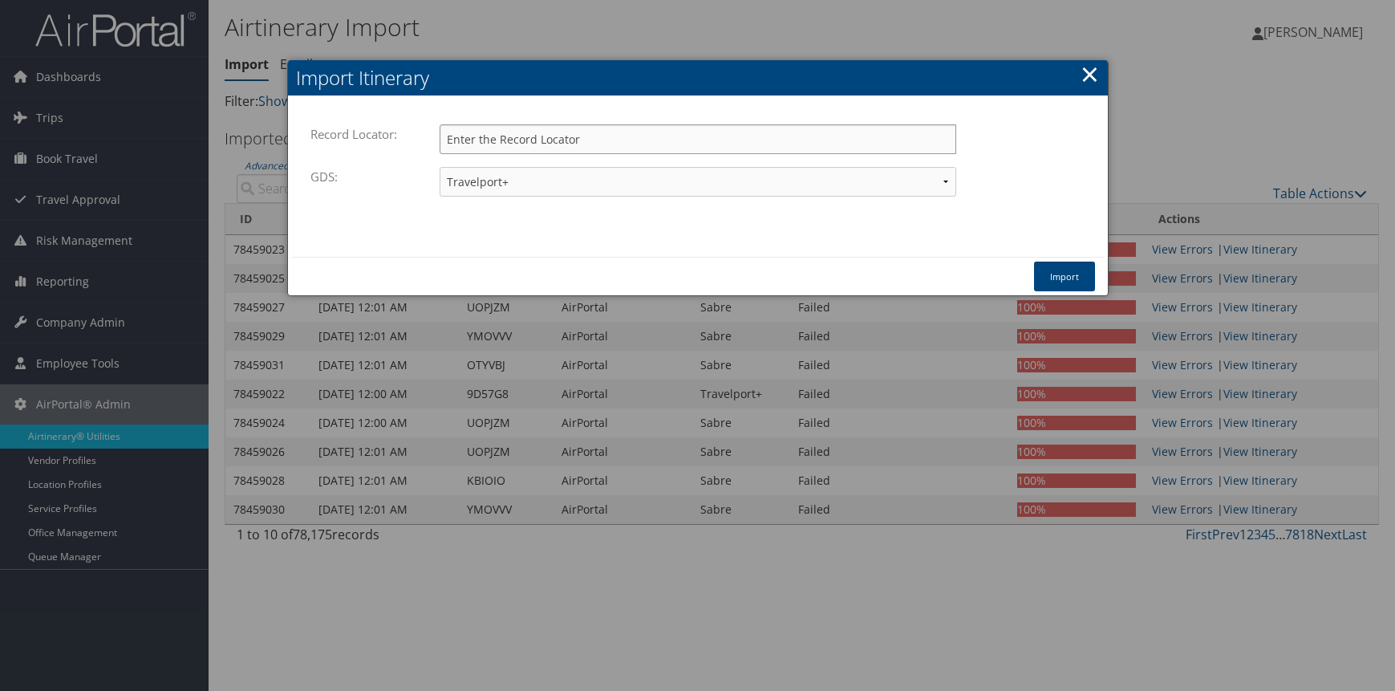
click at [537, 124] on input "Record Locator:" at bounding box center [698, 139] width 517 height 30
type input "jswdrn"
click at [589, 167] on select "Travelport+ Worldspan Apollo Sabre Amadeus" at bounding box center [698, 182] width 517 height 30
select select "1W"
click at [440, 167] on select "Travelport+ Worldspan Apollo Sabre Amadeus" at bounding box center [698, 182] width 517 height 30
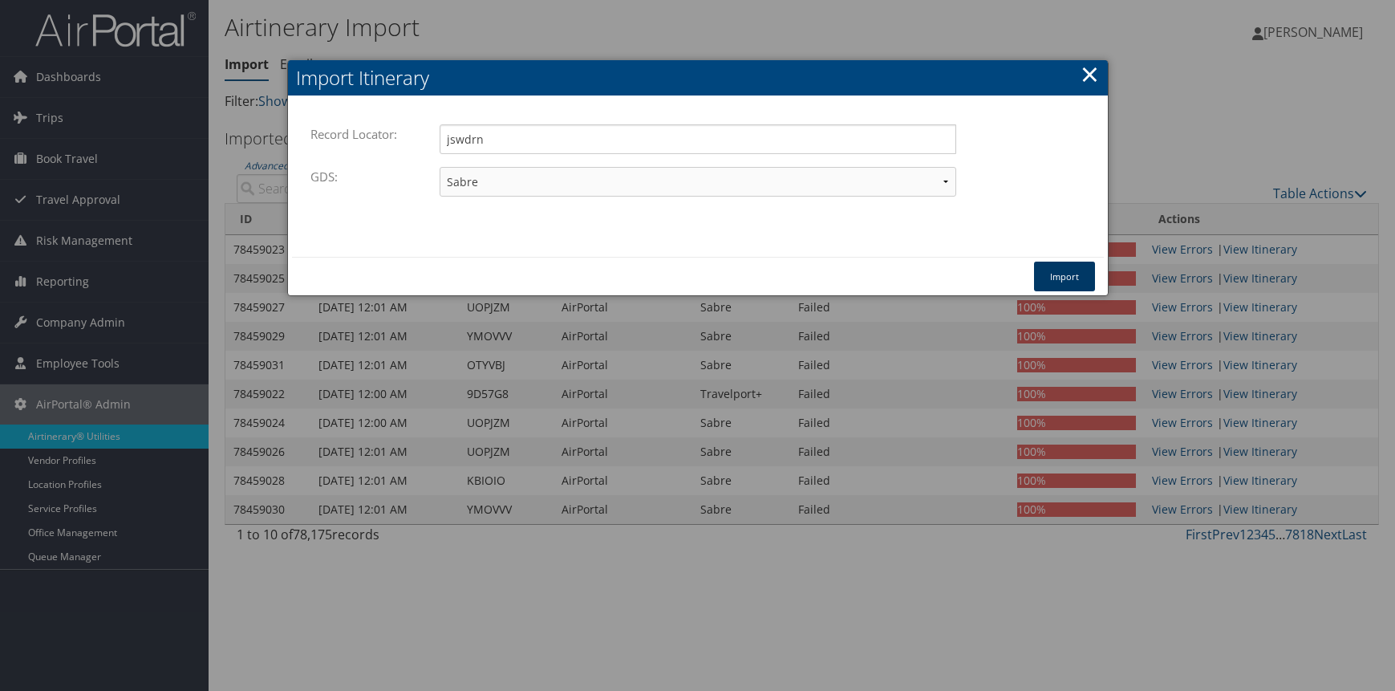
click at [1083, 261] on button "Import" at bounding box center [1064, 276] width 61 height 30
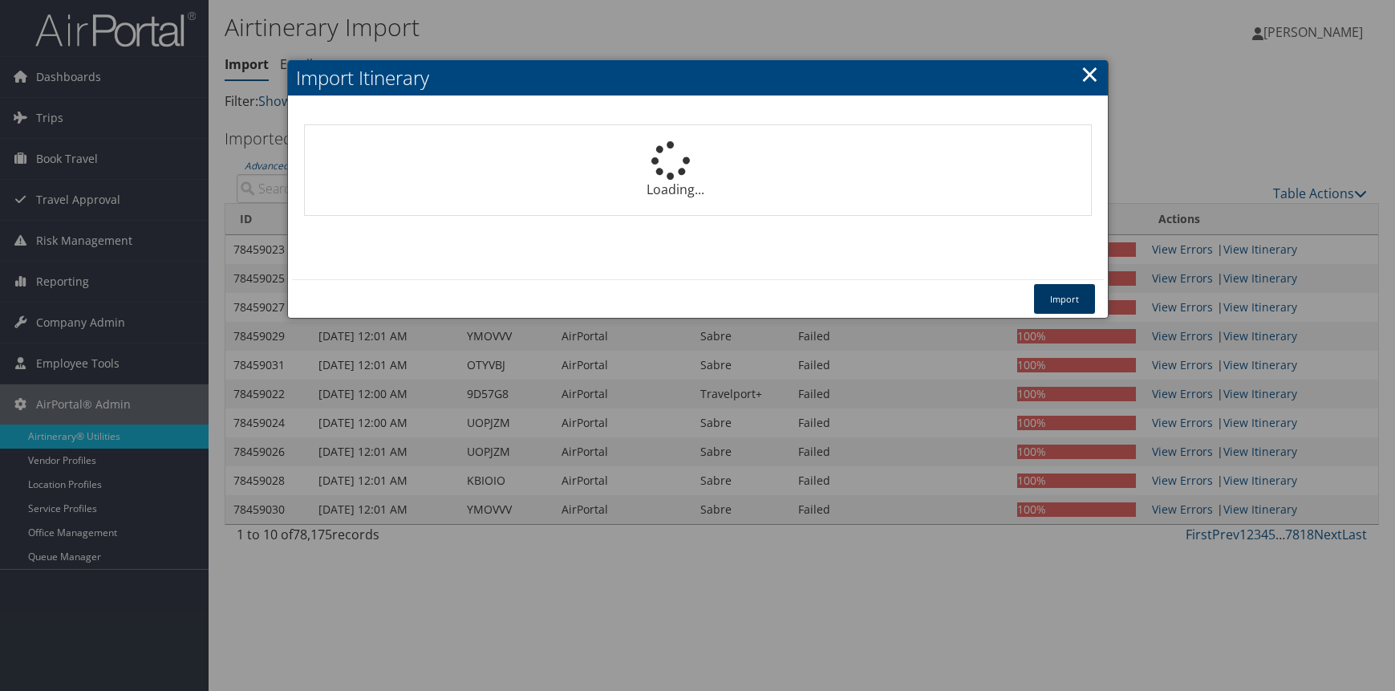
select select "1P"
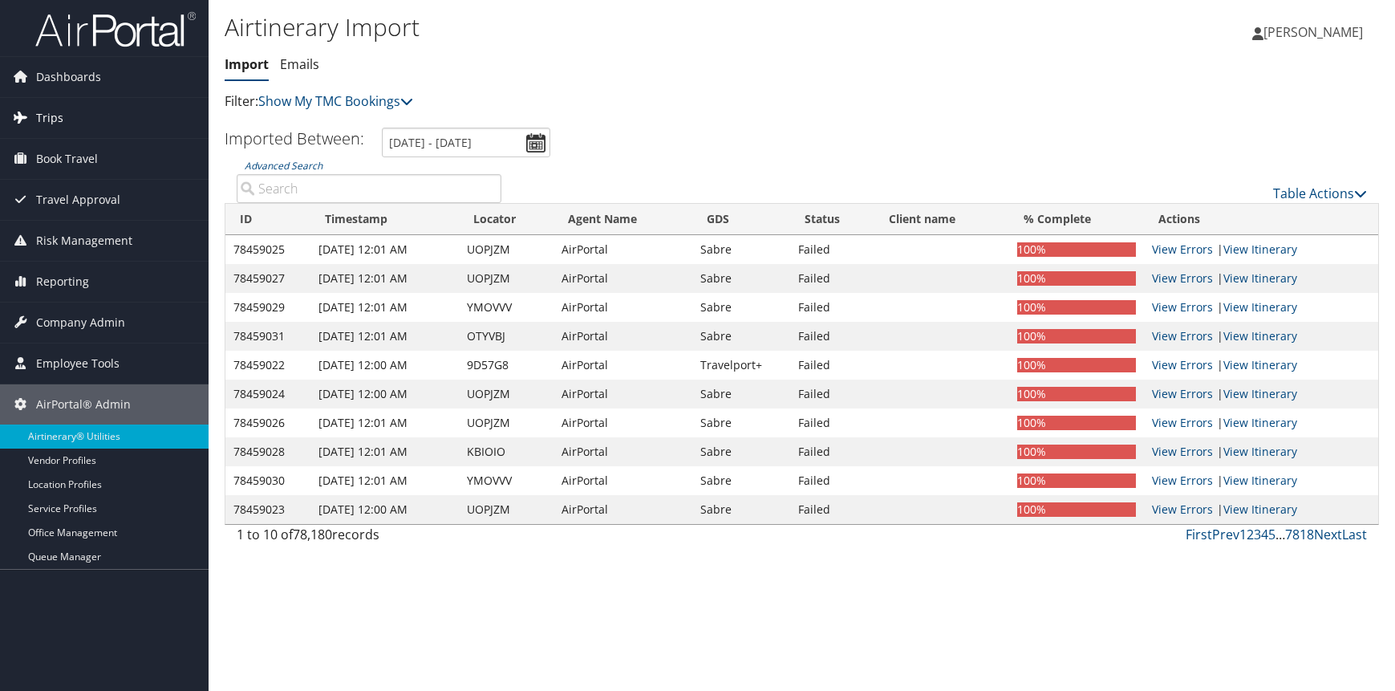
click at [44, 116] on span "Trips" at bounding box center [49, 118] width 27 height 40
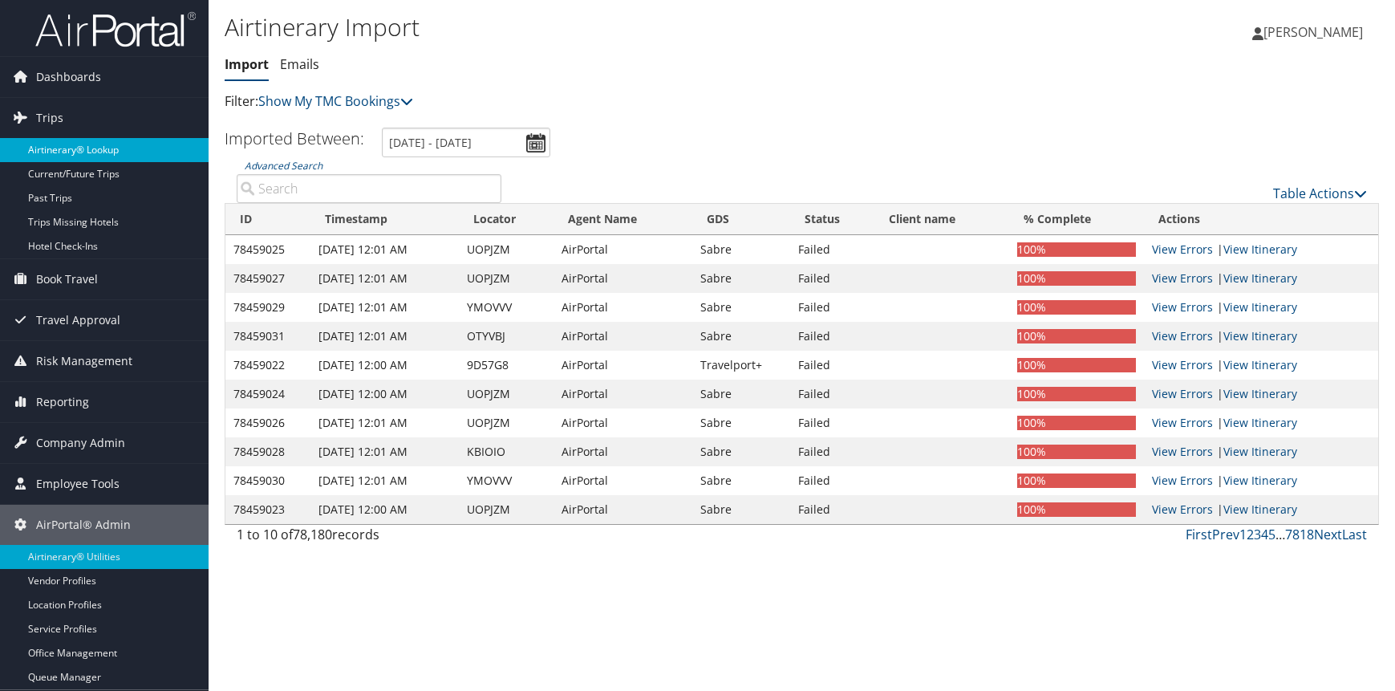
click at [73, 147] on link "Airtinerary® Lookup" at bounding box center [104, 150] width 209 height 24
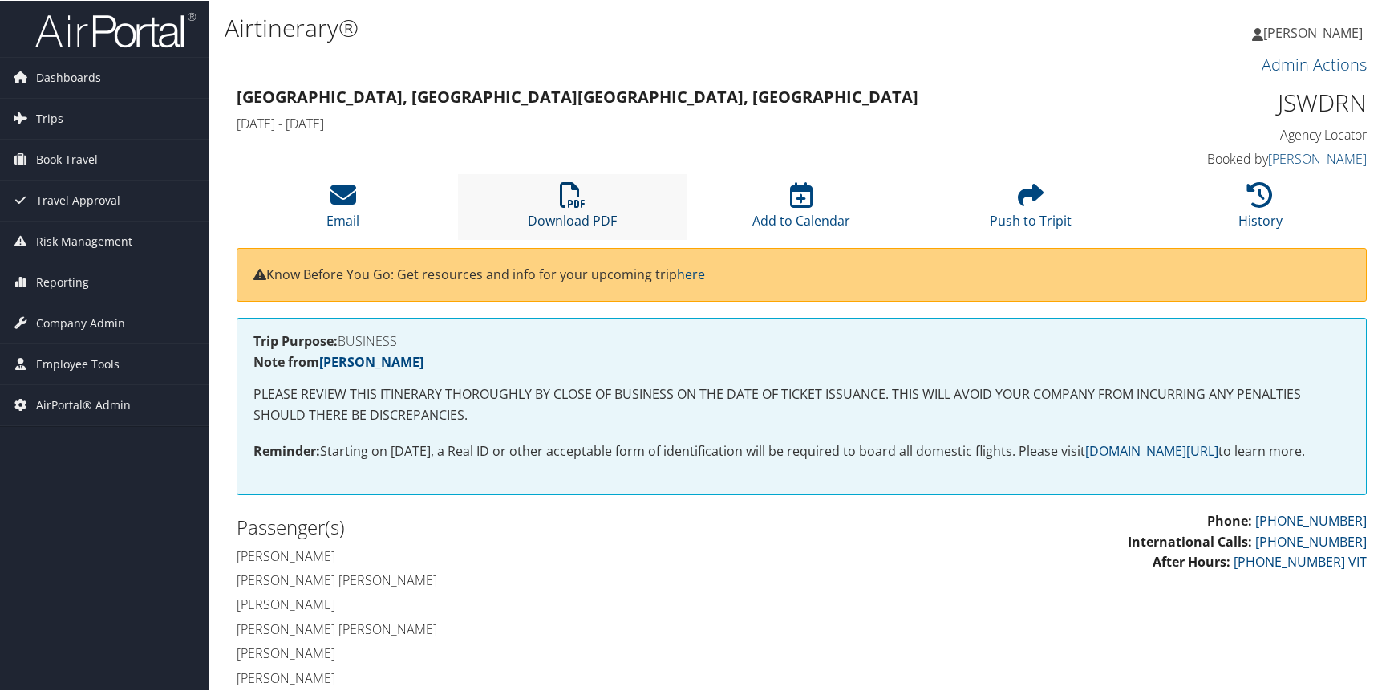
click at [582, 181] on icon at bounding box center [573, 194] width 26 height 26
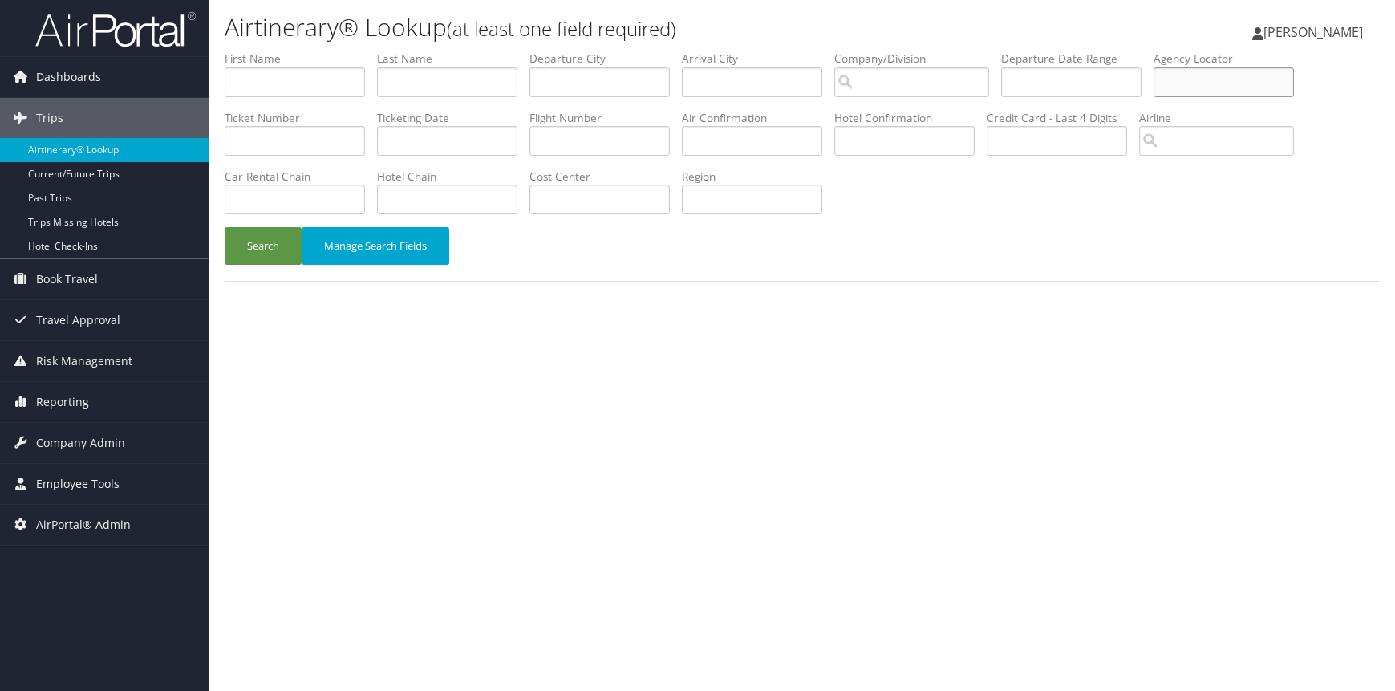
click at [1153, 67] on input "text" at bounding box center [1223, 82] width 140 height 30
type input "yqnpfv"
click at [225, 227] on button "Search" at bounding box center [263, 246] width 77 height 38
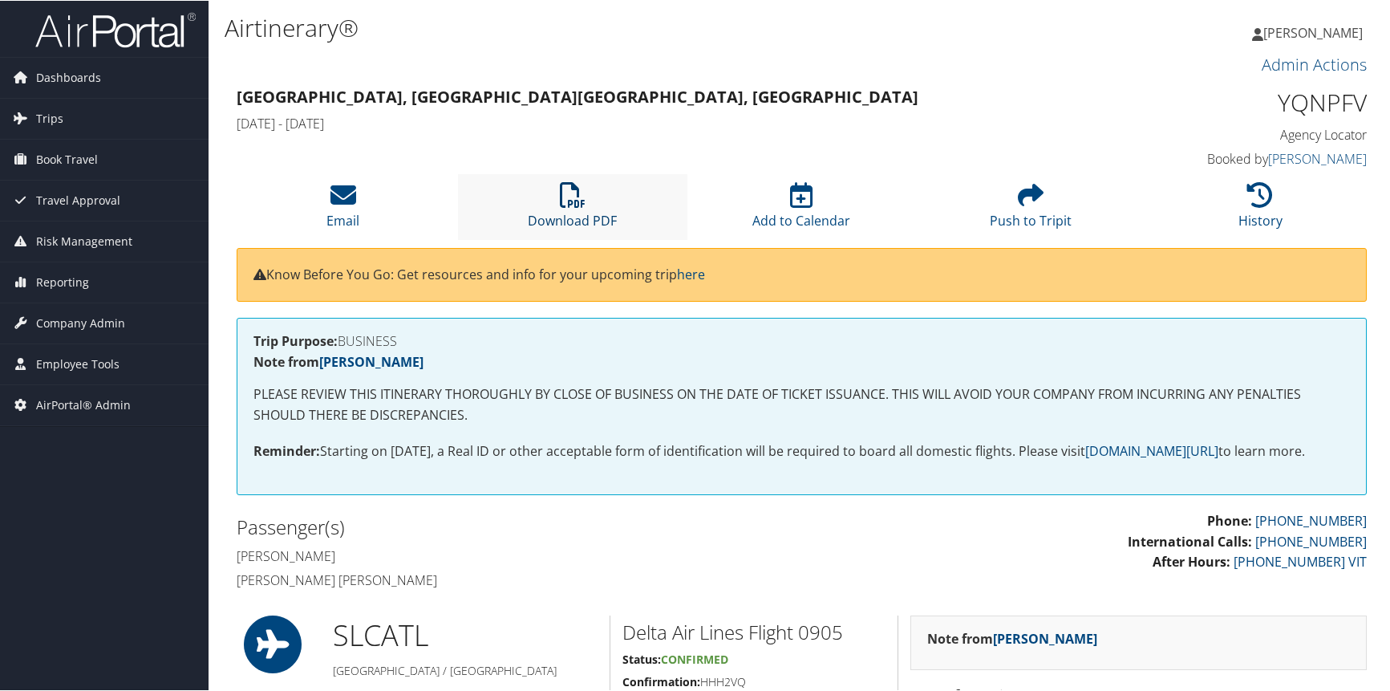
click at [569, 190] on link "Download PDF" at bounding box center [572, 209] width 89 height 39
